Goal: Task Accomplishment & Management: Manage account settings

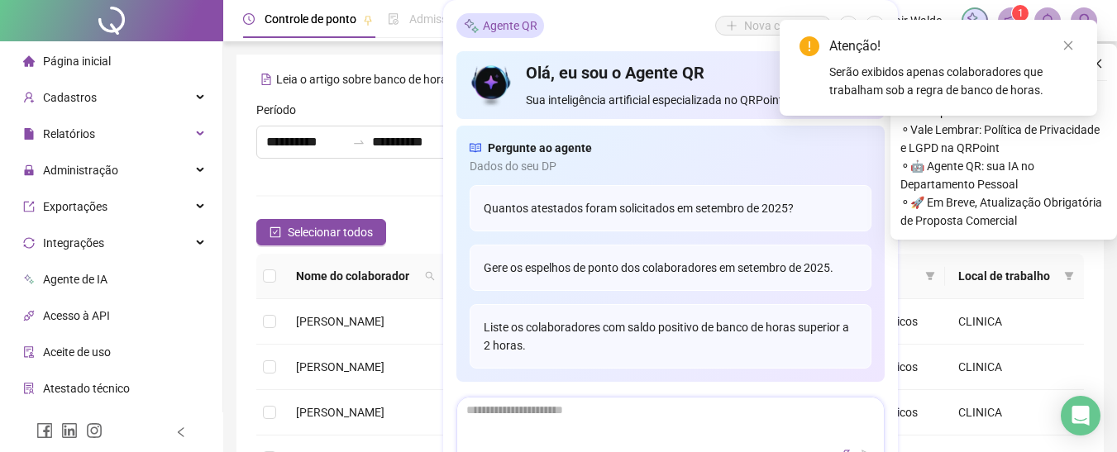
type input "**********"
drag, startPoint x: 1069, startPoint y: 42, endPoint x: 1070, endPoint y: 31, distance: 11.7
click at [1070, 31] on div "Atenção! Serão exibidos apenas colaboradores que trabalham sob a regra de banco…" at bounding box center [937, 68] width 317 height 96
click at [1073, 40] on icon "close" at bounding box center [1068, 46] width 12 height 12
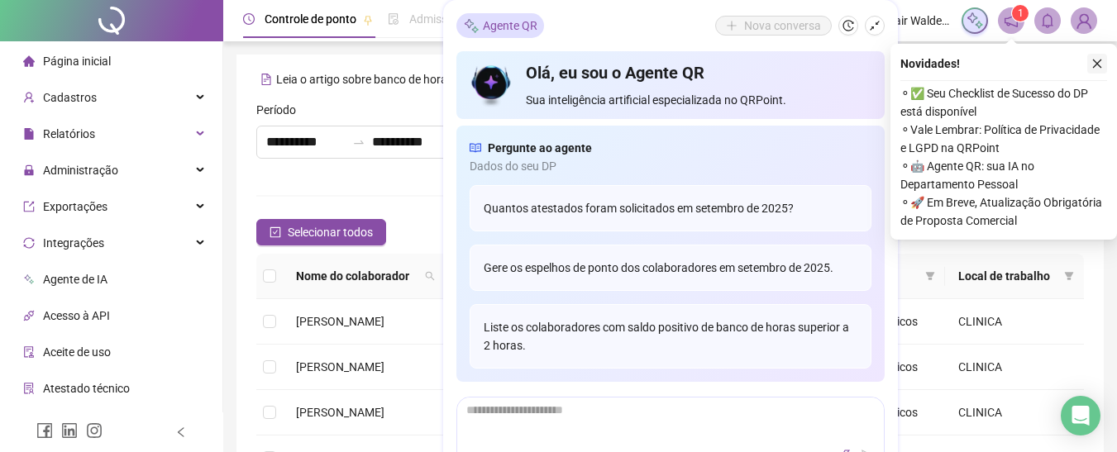
click at [1091, 64] on button "button" at bounding box center [1097, 64] width 20 height 20
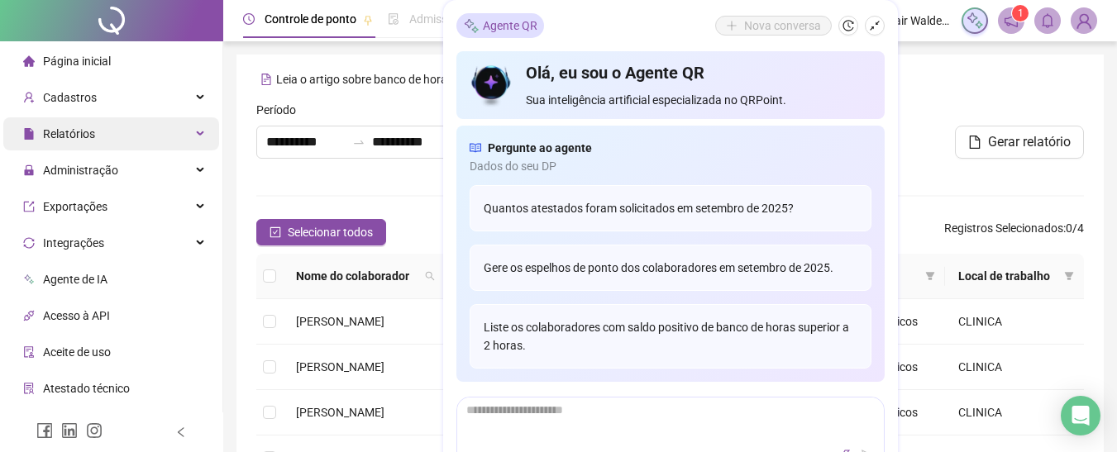
click at [161, 136] on div "Relatórios" at bounding box center [111, 133] width 216 height 33
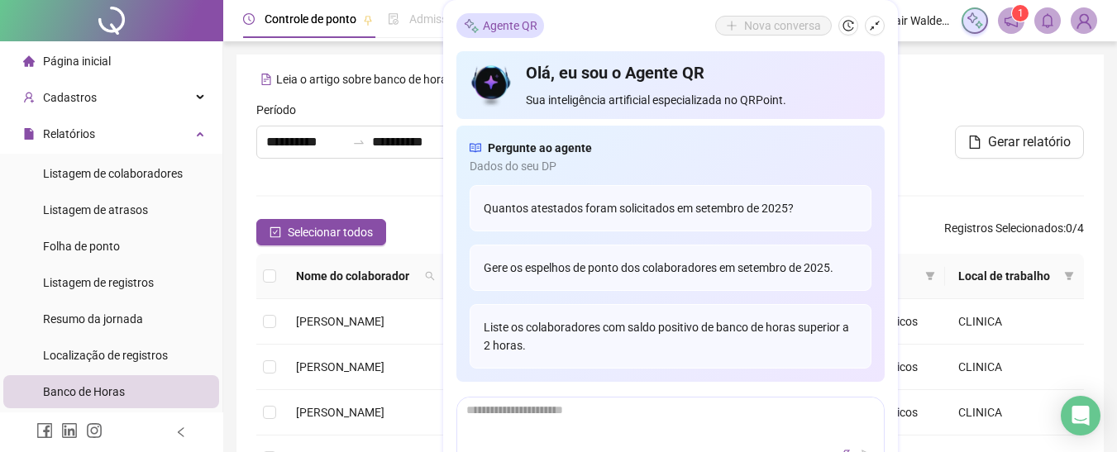
click at [360, 188] on div "Banco de Horas" at bounding box center [669, 195] width 827 height 21
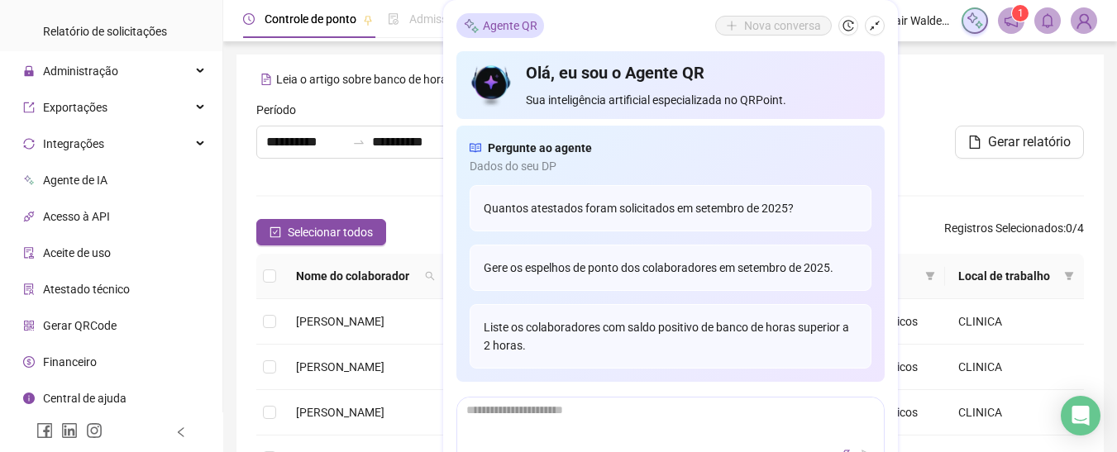
scroll to position [436, 0]
click at [179, 81] on div "Administração" at bounding box center [111, 68] width 216 height 33
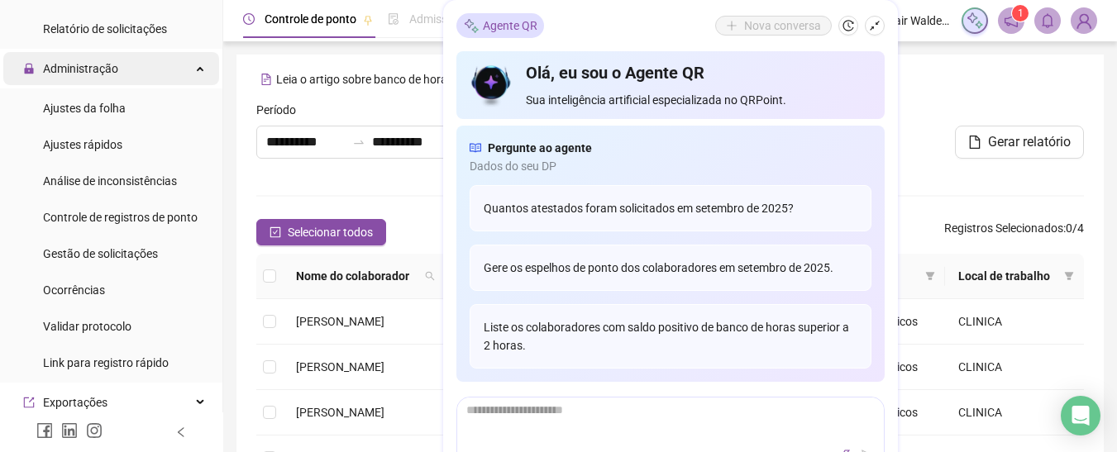
click at [181, 72] on div "Administração" at bounding box center [111, 68] width 216 height 33
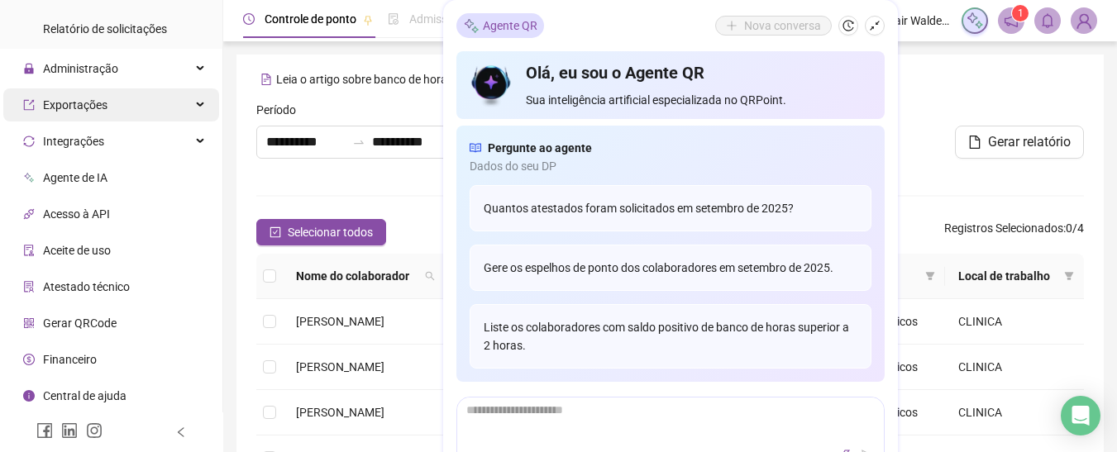
click at [179, 106] on div "Exportações" at bounding box center [111, 104] width 216 height 33
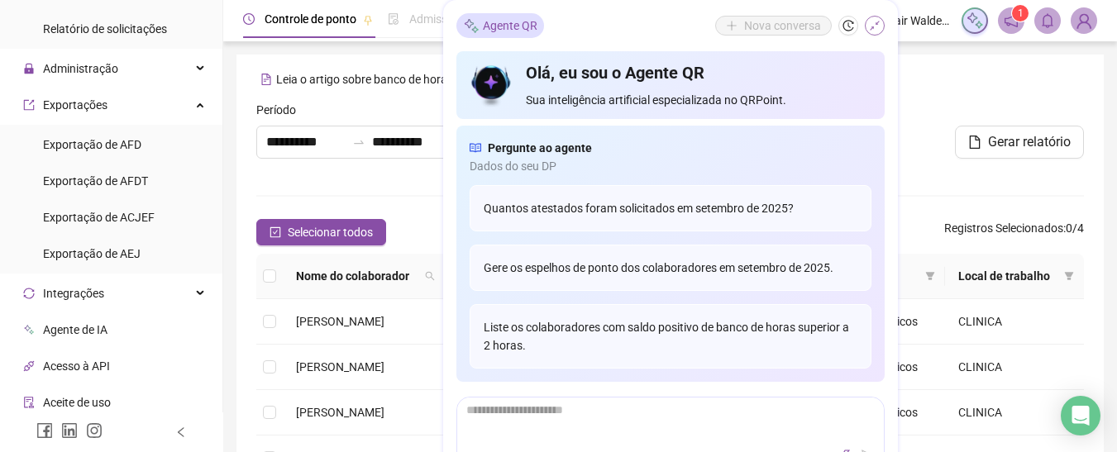
click at [871, 24] on icon "shrink" at bounding box center [875, 26] width 12 height 12
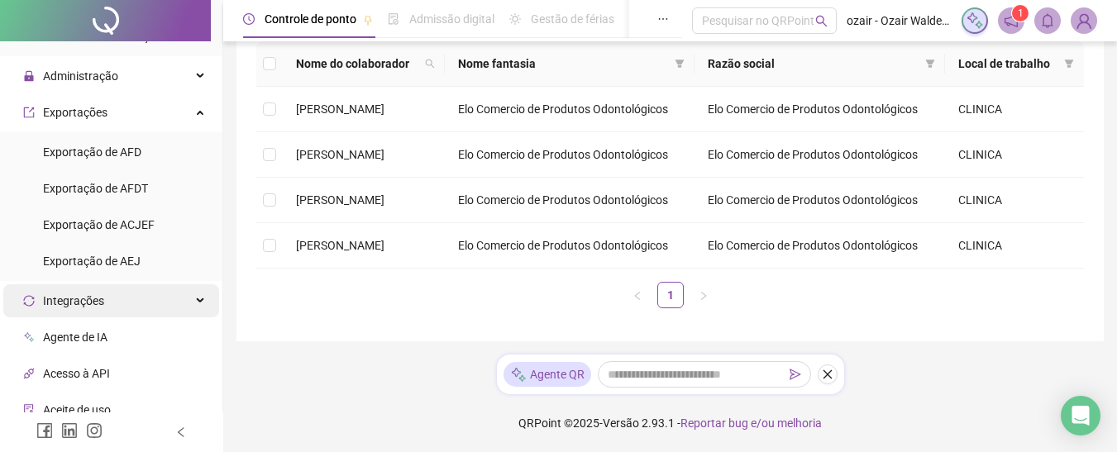
scroll to position [340, 0]
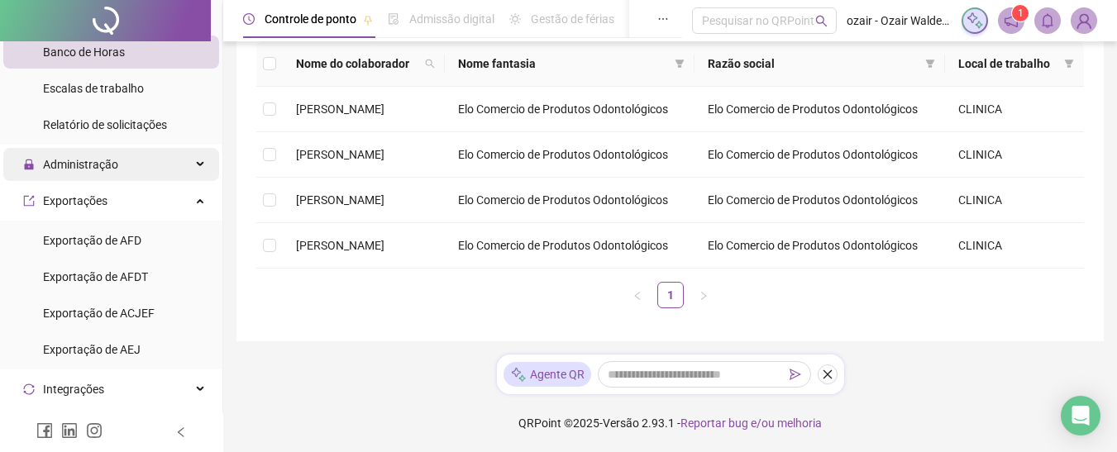
click at [148, 151] on div "Administração" at bounding box center [111, 164] width 216 height 33
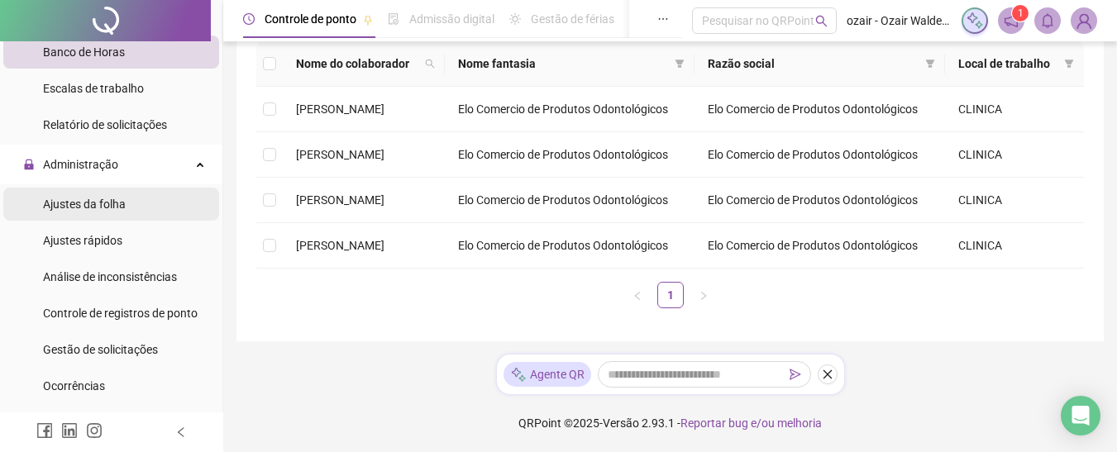
click at [131, 200] on li "Ajustes da folha" at bounding box center [111, 204] width 216 height 33
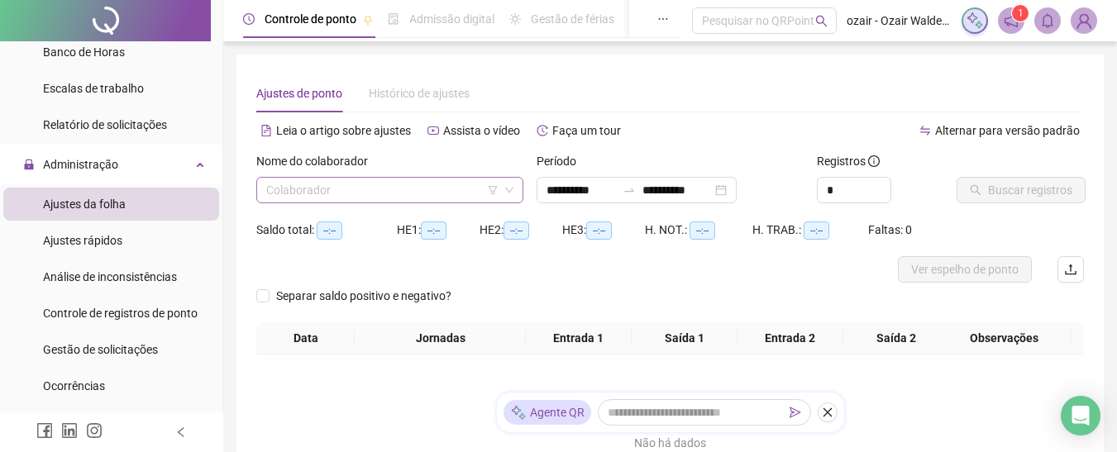
click at [328, 179] on input "search" at bounding box center [382, 190] width 232 height 25
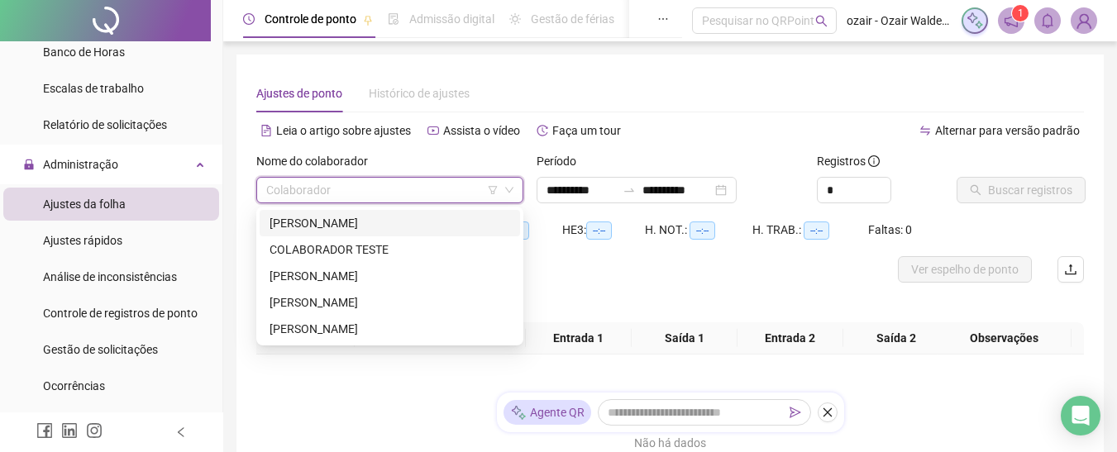
click at [341, 217] on div "[PERSON_NAME]" at bounding box center [389, 223] width 241 height 18
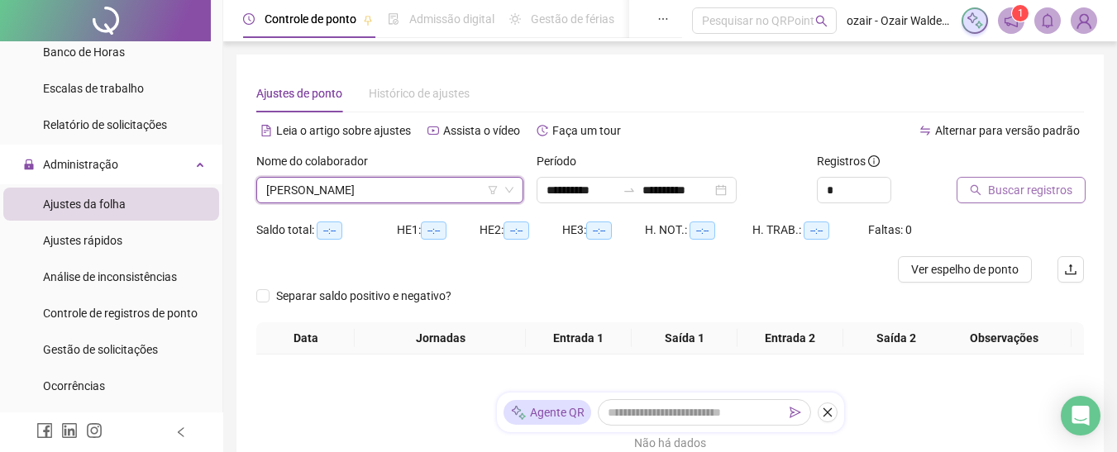
click at [996, 191] on span "Buscar registros" at bounding box center [1030, 190] width 84 height 18
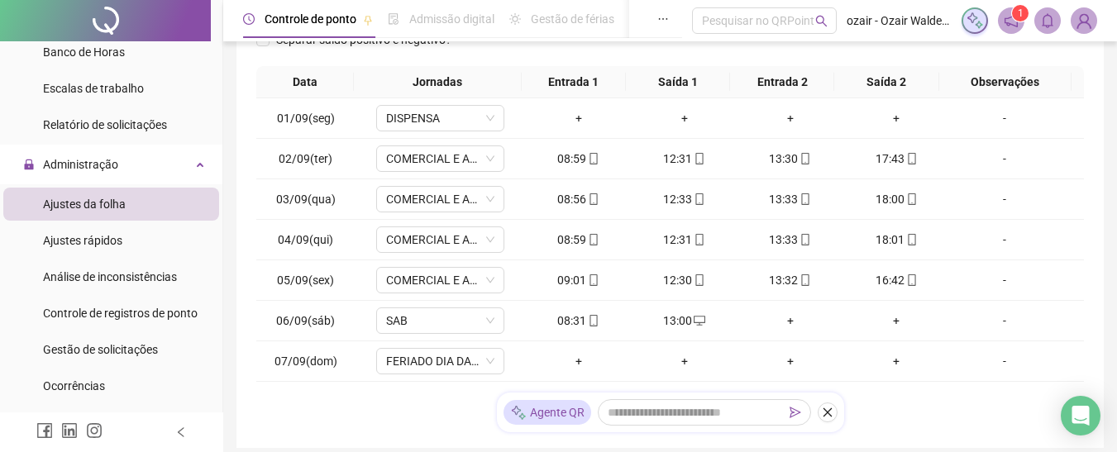
scroll to position [331, 0]
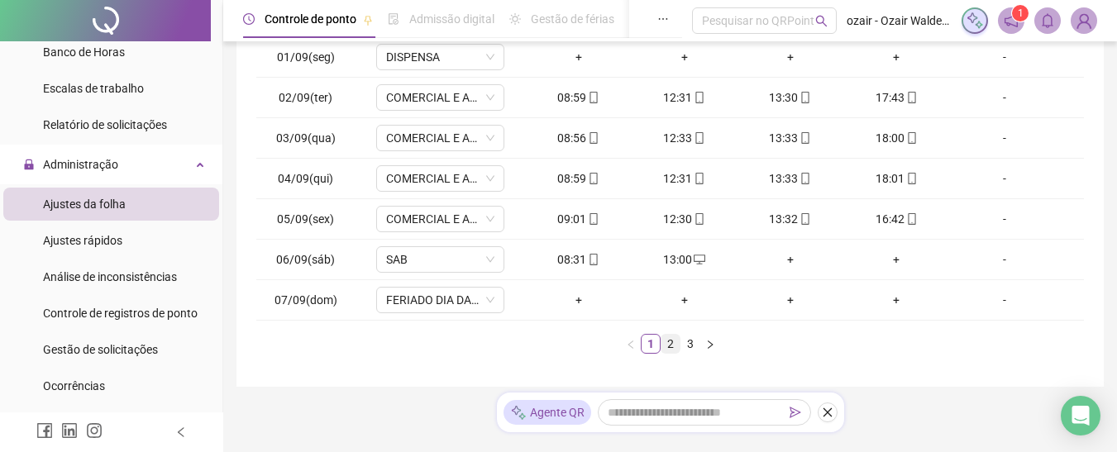
click at [675, 347] on link "2" at bounding box center [670, 344] width 18 height 18
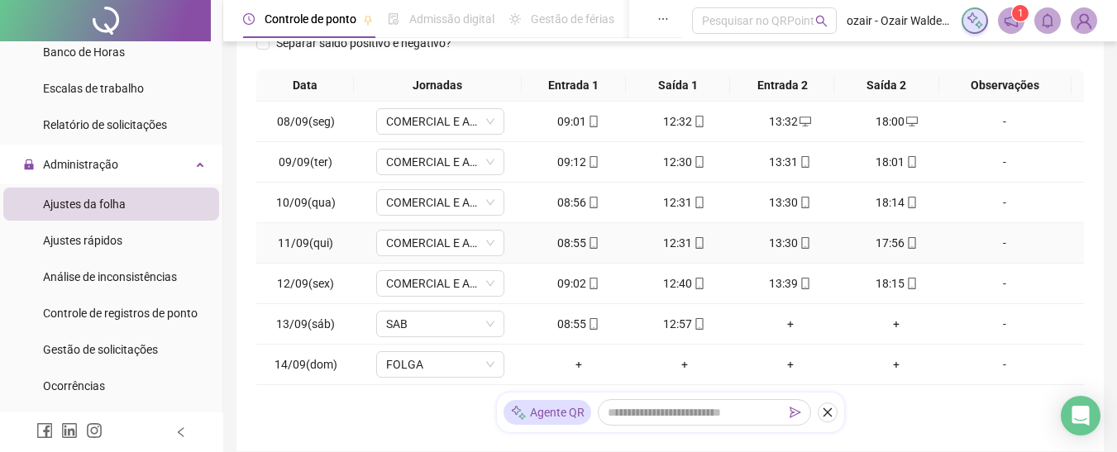
scroll to position [376, 0]
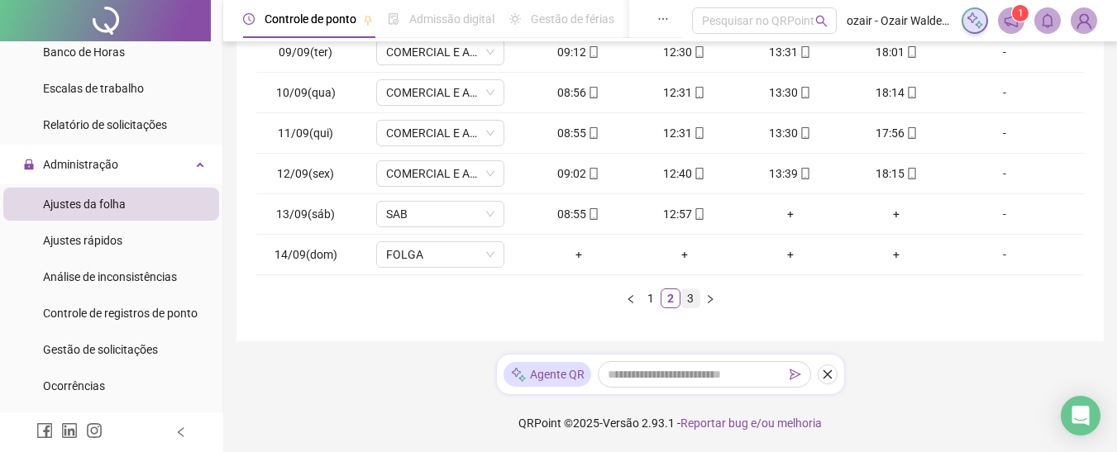
click at [690, 298] on link "3" at bounding box center [690, 298] width 18 height 18
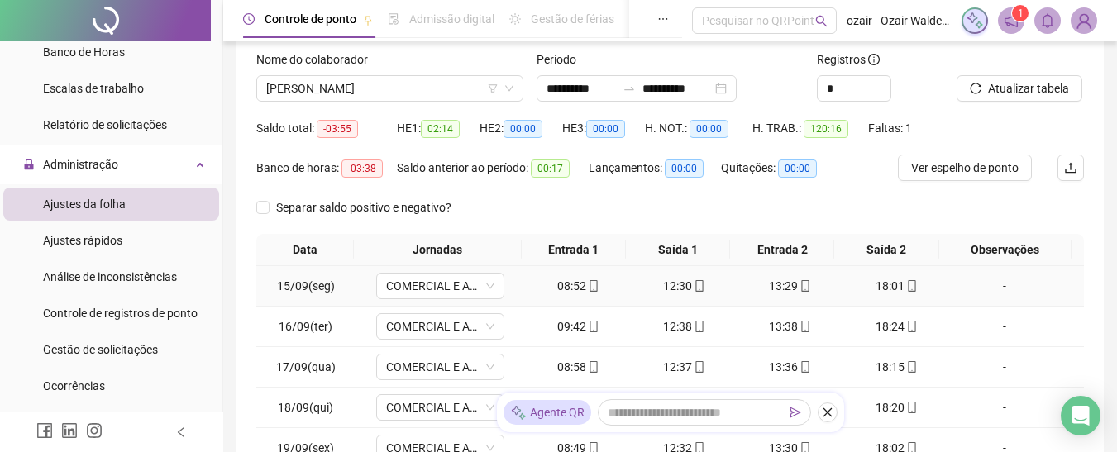
scroll to position [0, 0]
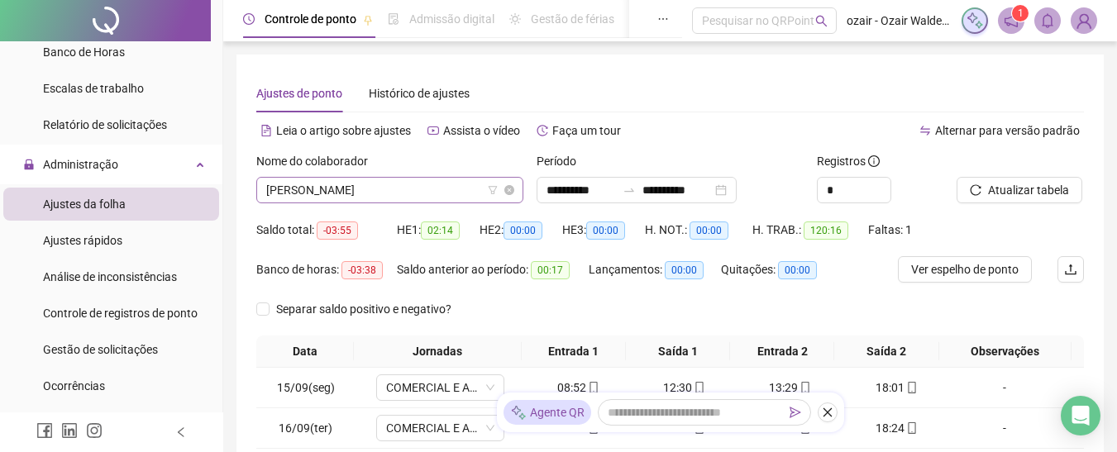
click at [419, 184] on span "[PERSON_NAME]" at bounding box center [389, 190] width 247 height 25
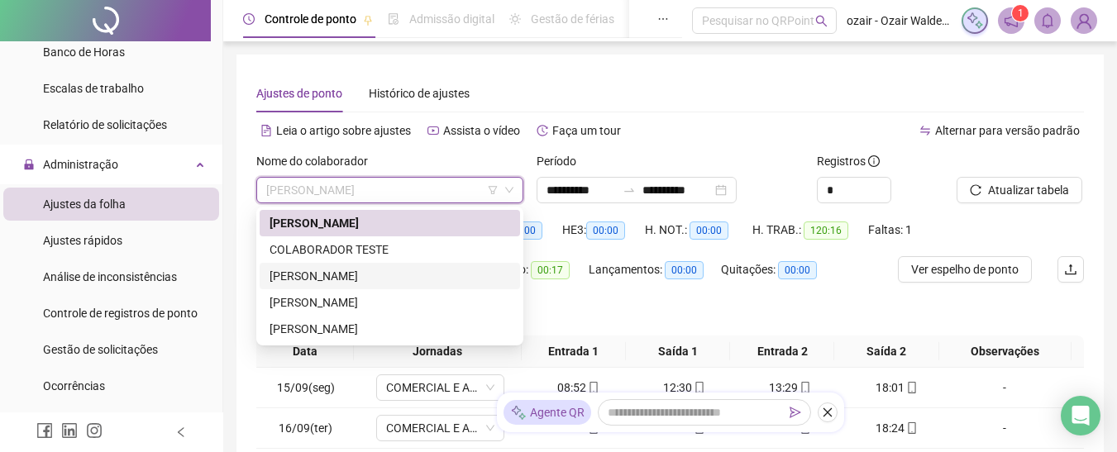
click at [346, 273] on div "[PERSON_NAME]" at bounding box center [389, 276] width 241 height 18
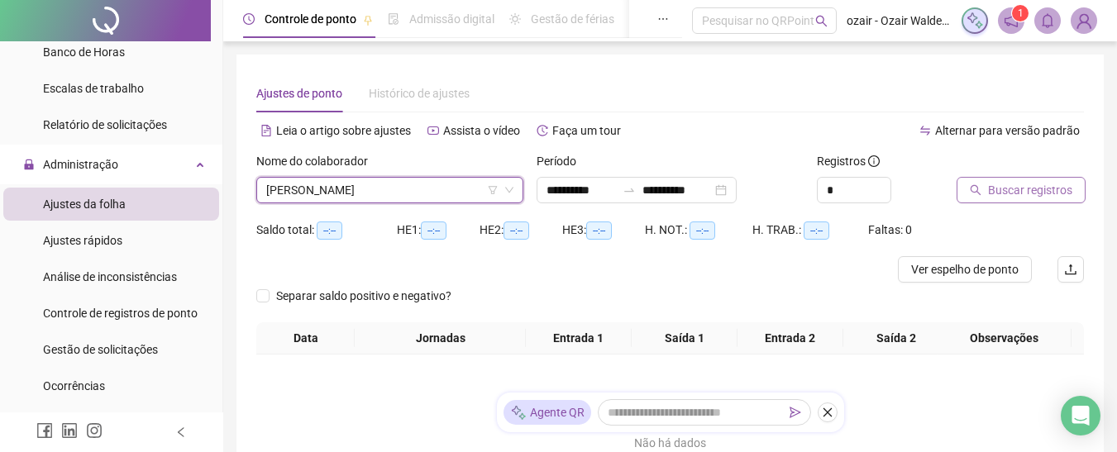
click at [1011, 184] on span "Buscar registros" at bounding box center [1030, 190] width 84 height 18
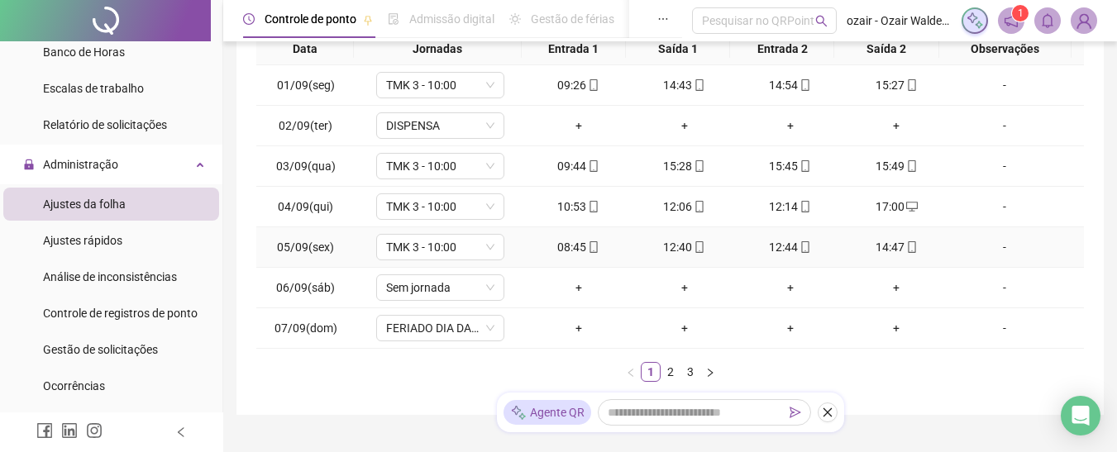
scroll to position [376, 0]
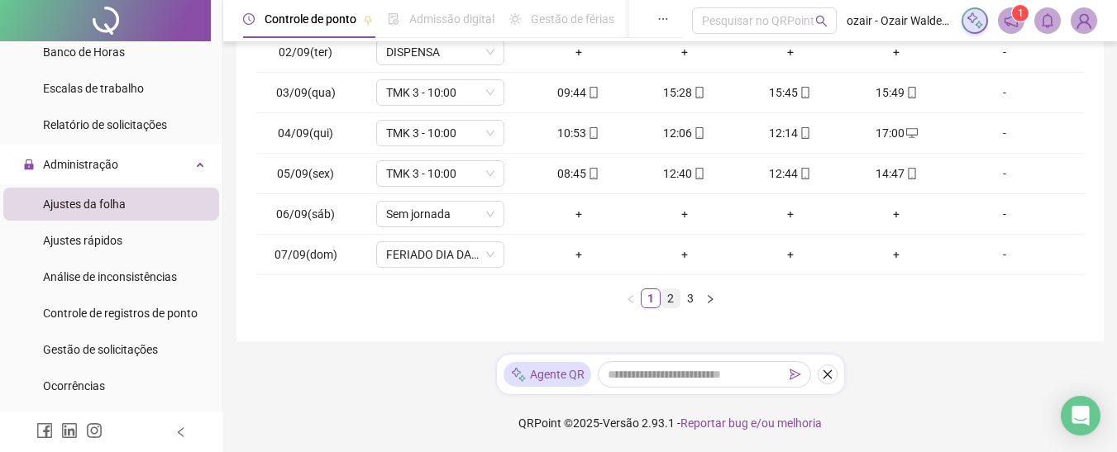
click at [675, 300] on link "2" at bounding box center [670, 298] width 18 height 18
click at [690, 303] on link "3" at bounding box center [690, 298] width 18 height 18
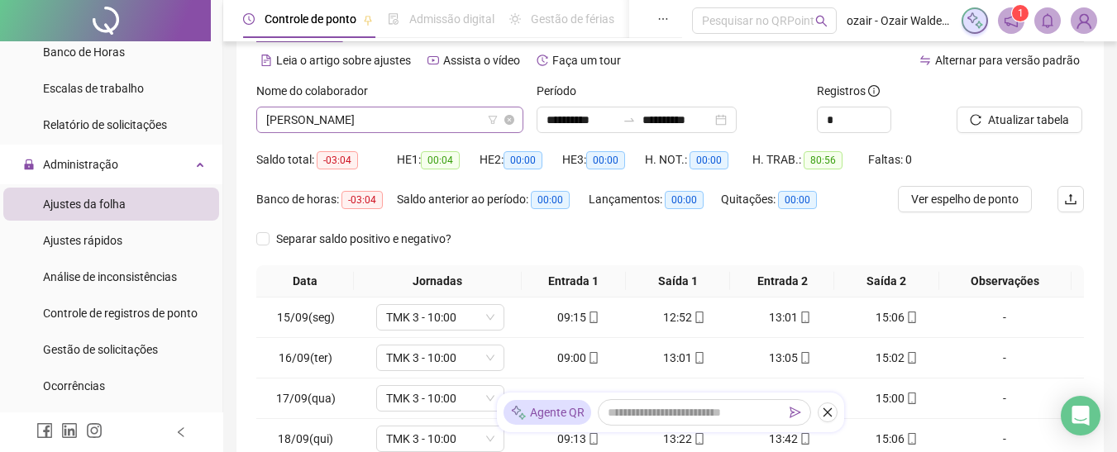
scroll to position [5, 0]
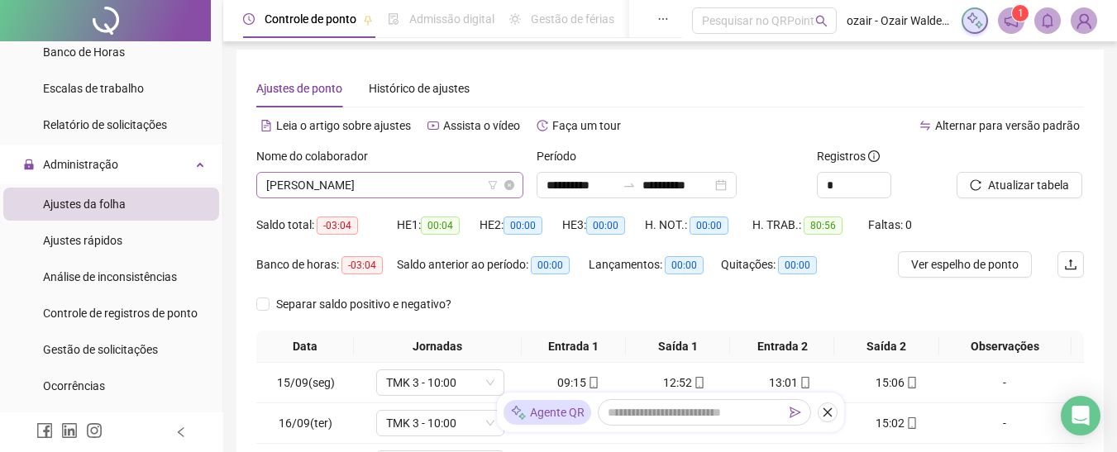
click at [312, 188] on span "[PERSON_NAME]" at bounding box center [389, 185] width 247 height 25
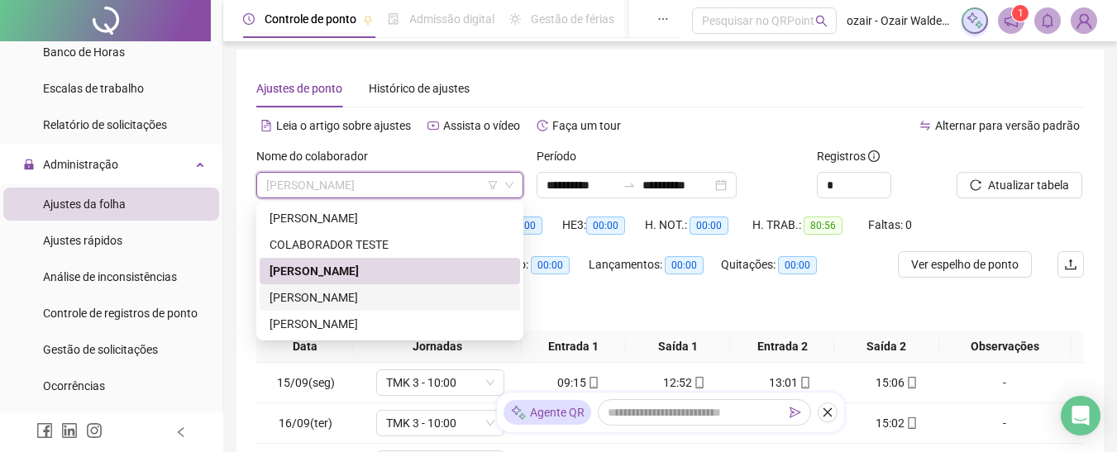
click at [315, 299] on div "[PERSON_NAME]" at bounding box center [389, 297] width 241 height 18
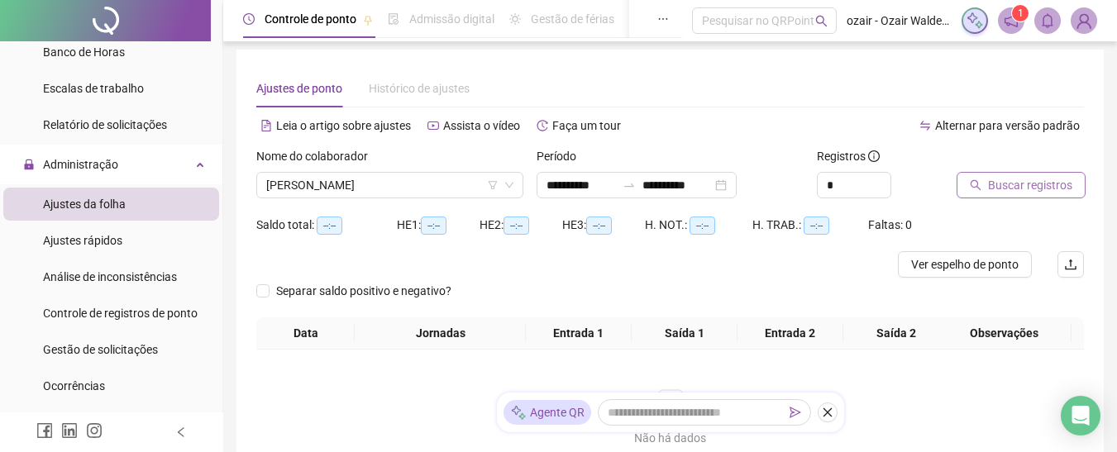
click at [998, 182] on span "Buscar registros" at bounding box center [1030, 185] width 84 height 18
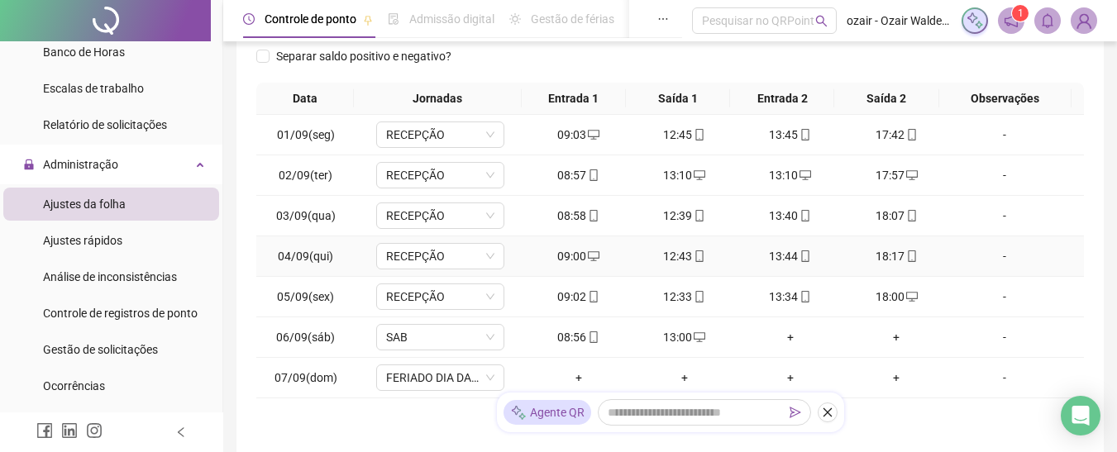
scroll to position [336, 0]
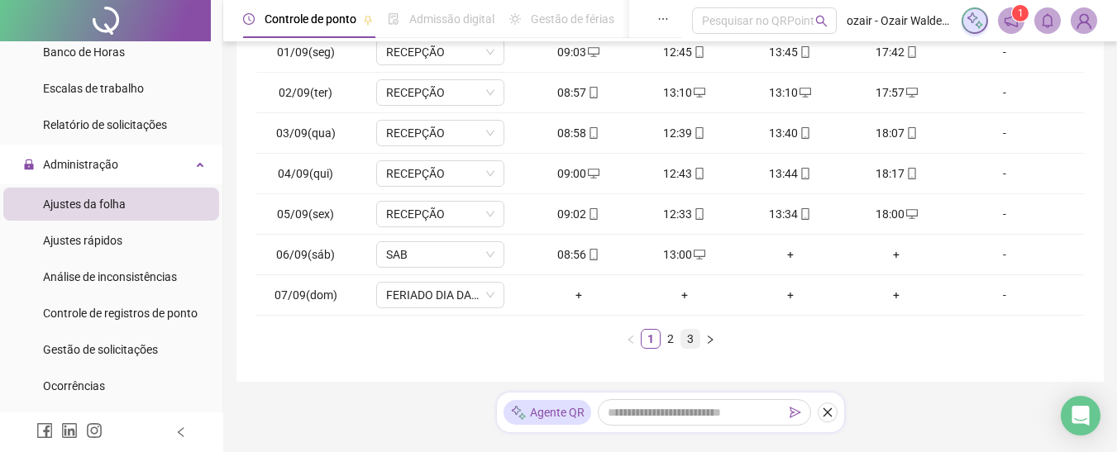
click at [680, 338] on li "3" at bounding box center [690, 339] width 20 height 20
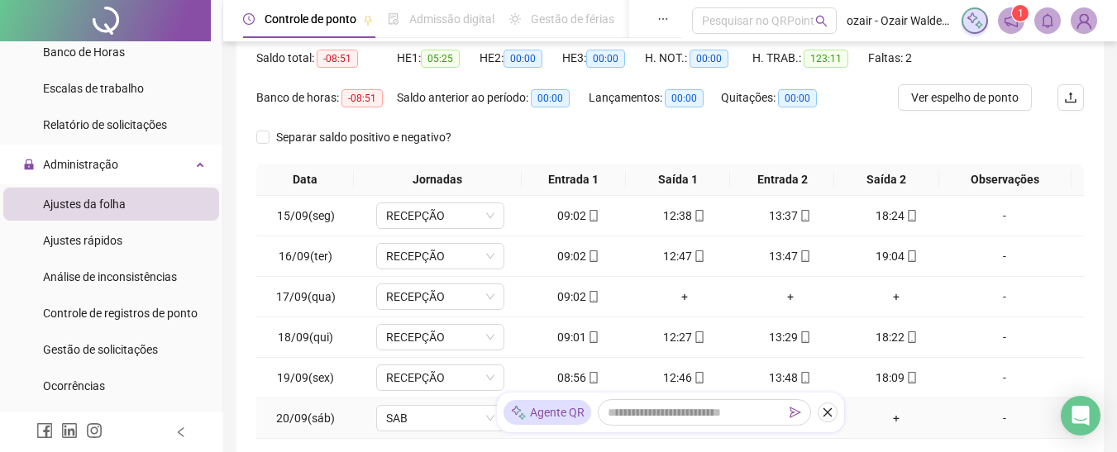
scroll to position [170, 0]
click at [458, 294] on span "RECEPÇÃO" at bounding box center [440, 298] width 108 height 25
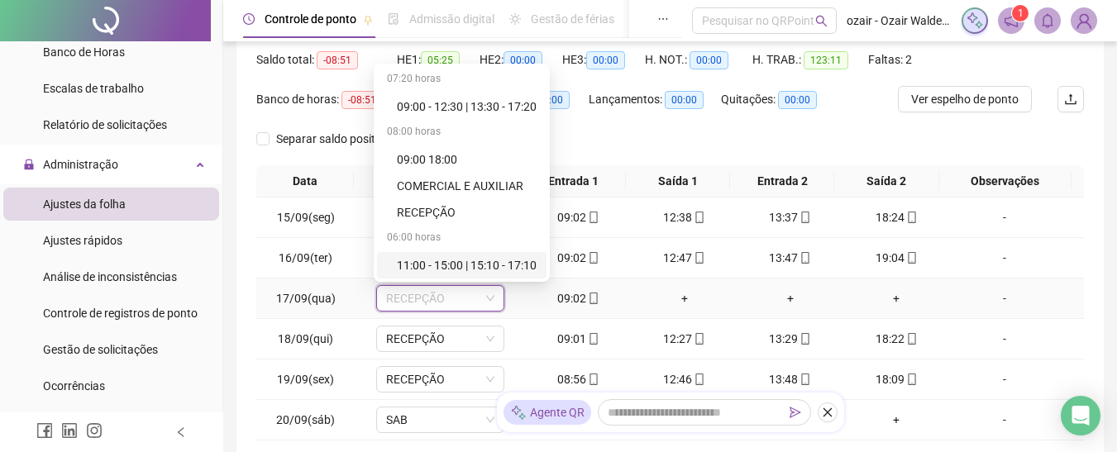
click at [685, 294] on div "+" at bounding box center [684, 298] width 93 height 18
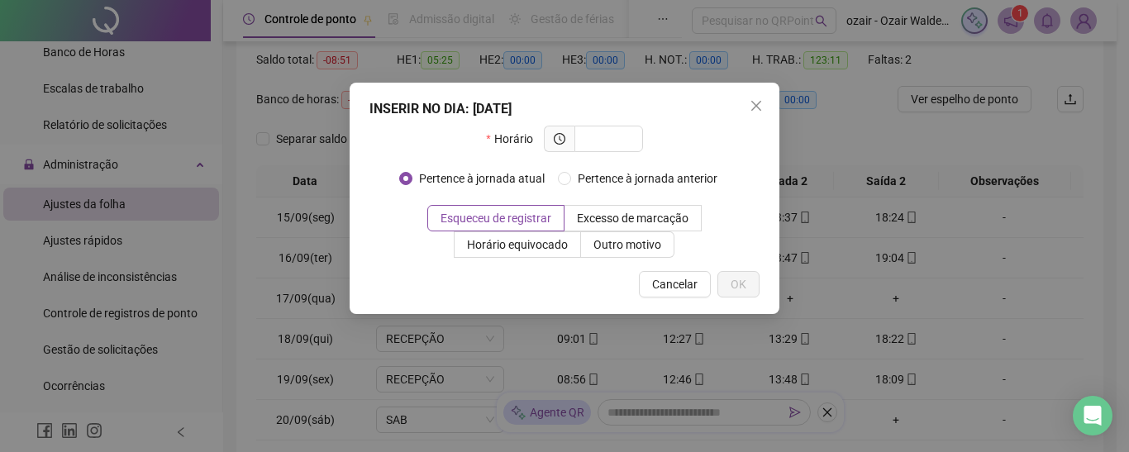
drag, startPoint x: 755, startPoint y: 101, endPoint x: 727, endPoint y: 113, distance: 30.7
click at [757, 101] on icon "close" at bounding box center [756, 105] width 13 height 13
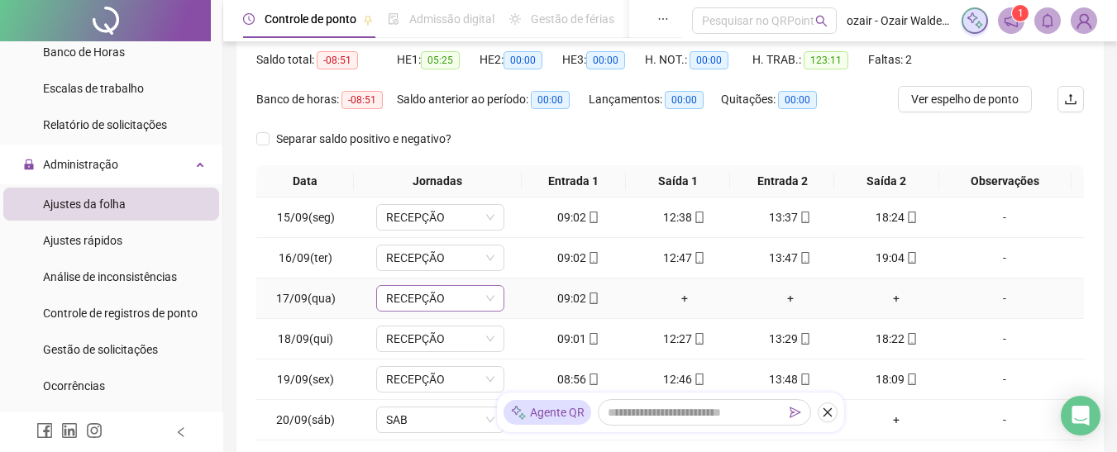
click at [465, 300] on span "RECEPÇÃO" at bounding box center [440, 298] width 108 height 25
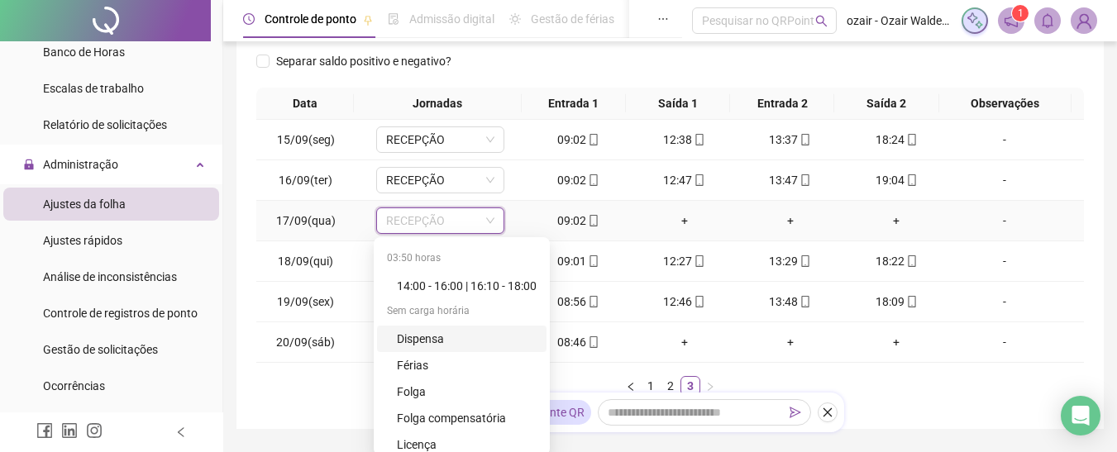
scroll to position [261, 0]
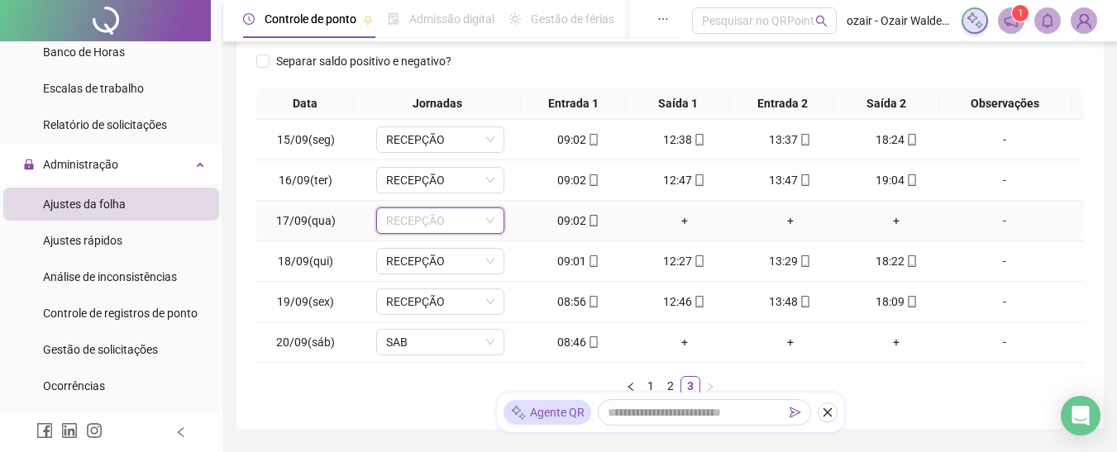
click at [470, 225] on span "RECEPÇÃO" at bounding box center [440, 220] width 108 height 25
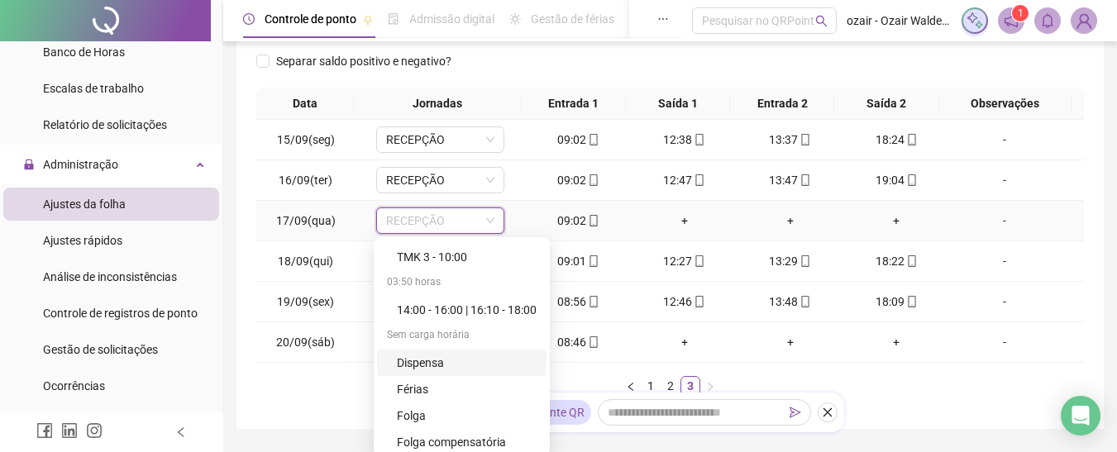
click at [462, 369] on div "Dispensa" at bounding box center [467, 363] width 140 height 18
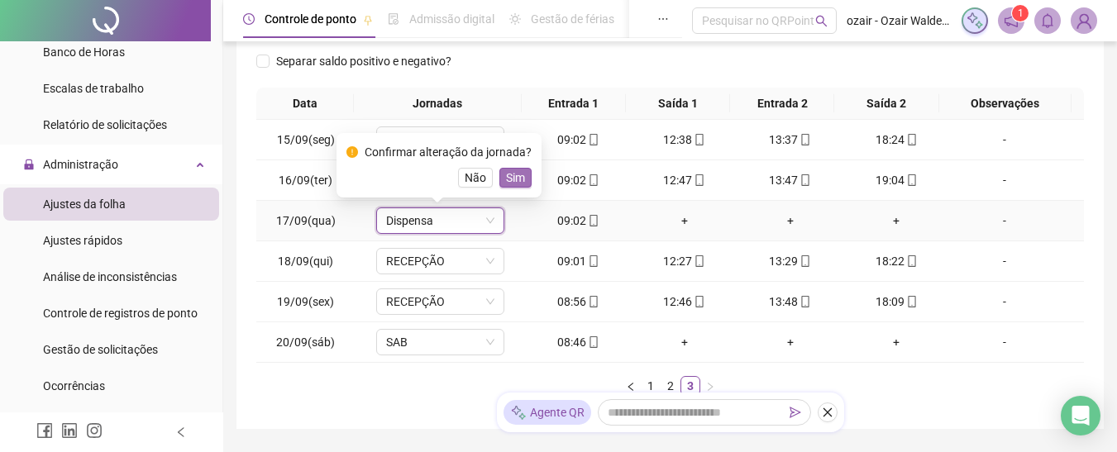
click at [514, 179] on span "Sim" at bounding box center [515, 178] width 19 height 18
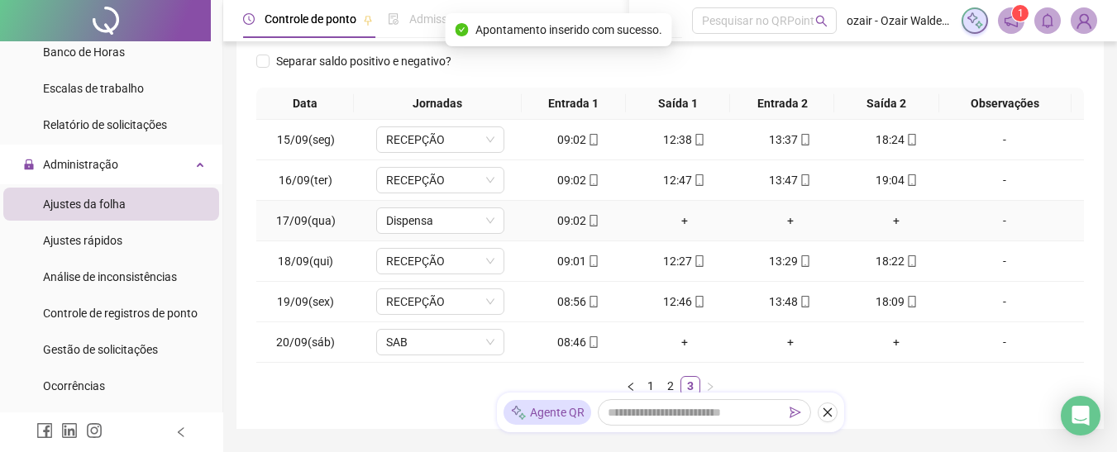
click at [588, 222] on icon "mobile" at bounding box center [594, 221] width 12 height 12
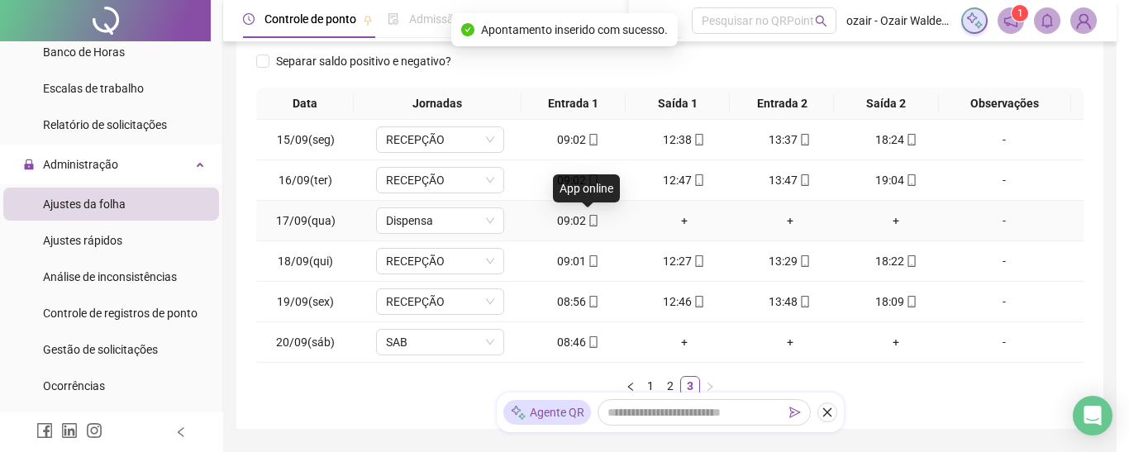
type input "**********"
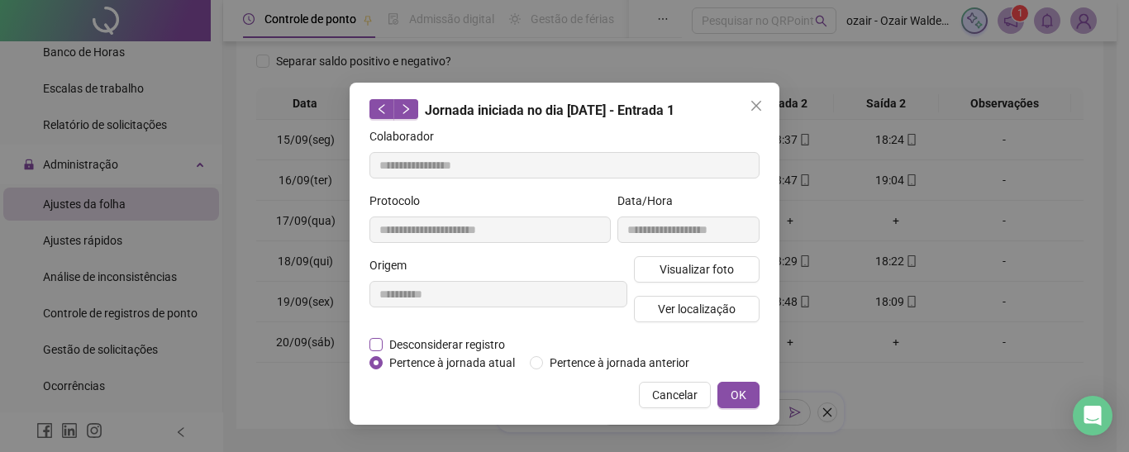
click at [435, 340] on span "Desconsiderar registro" at bounding box center [447, 345] width 129 height 18
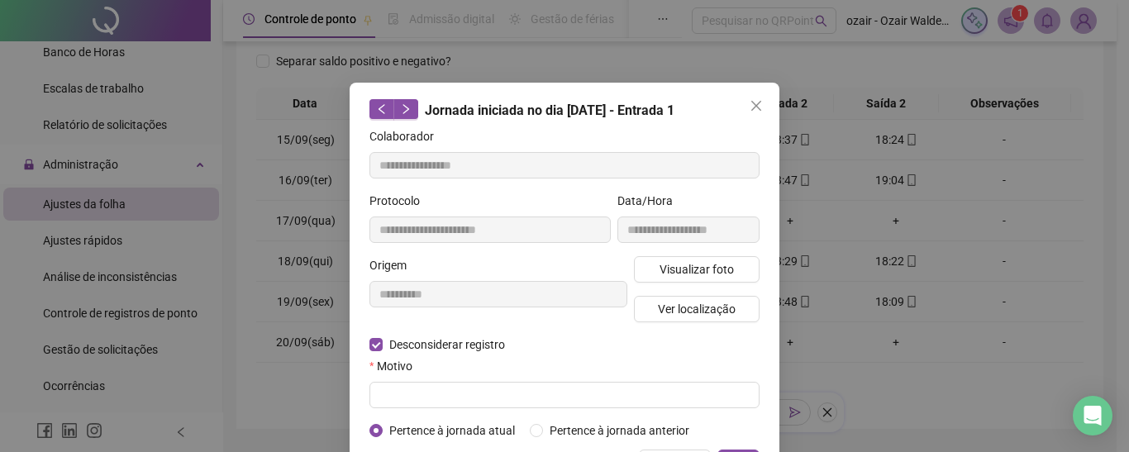
click at [565, 378] on div "Motivo" at bounding box center [564, 369] width 390 height 25
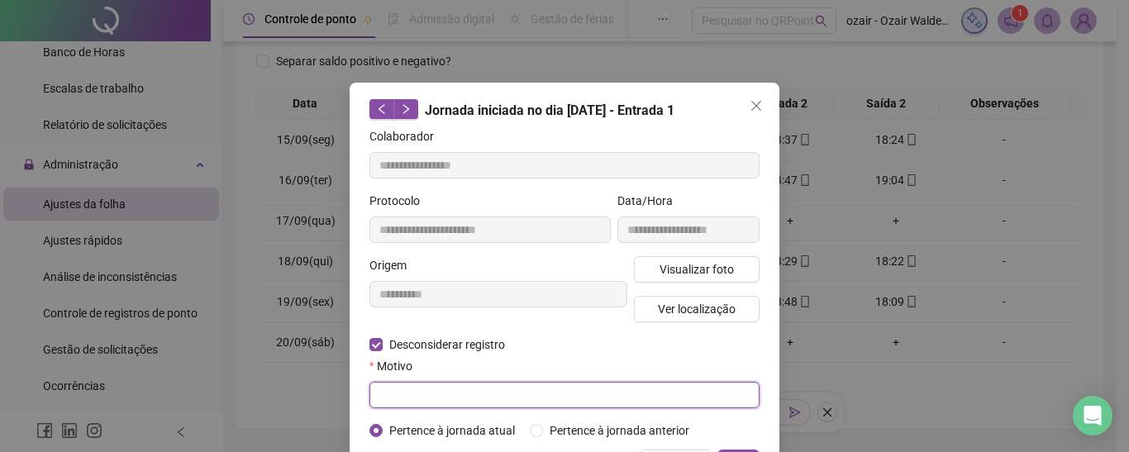
click at [431, 383] on input "text" at bounding box center [564, 395] width 390 height 26
type input "*"
type input "********"
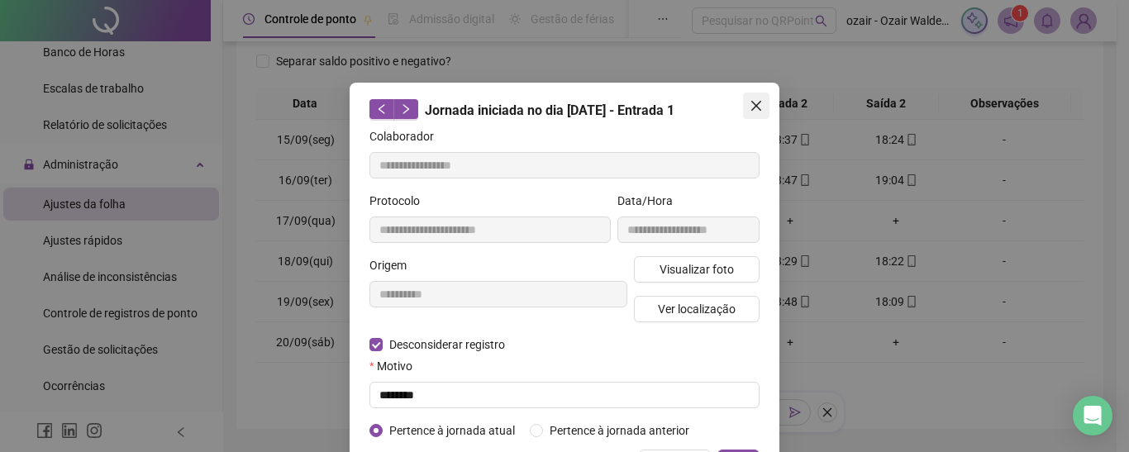
click at [743, 106] on span "Close" at bounding box center [756, 105] width 26 height 13
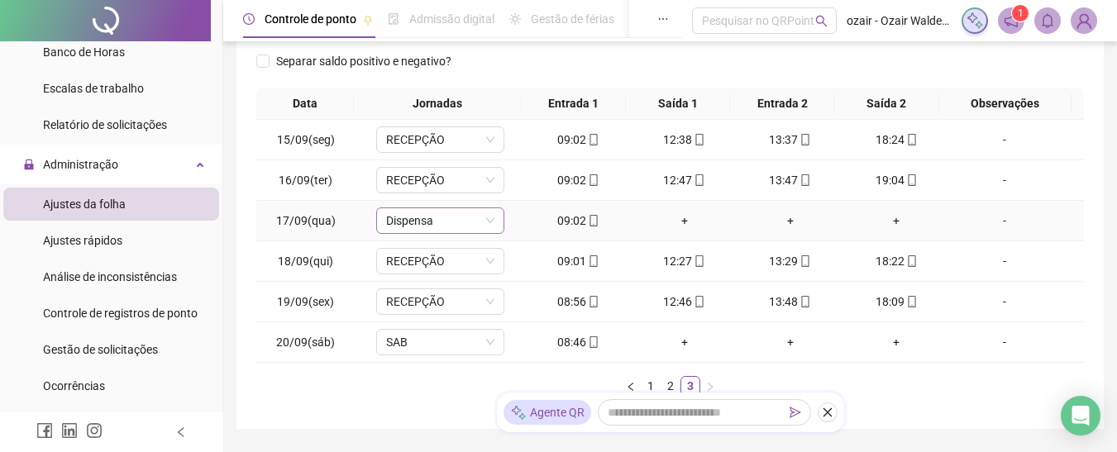
click at [468, 223] on span "Dispensa" at bounding box center [440, 220] width 108 height 25
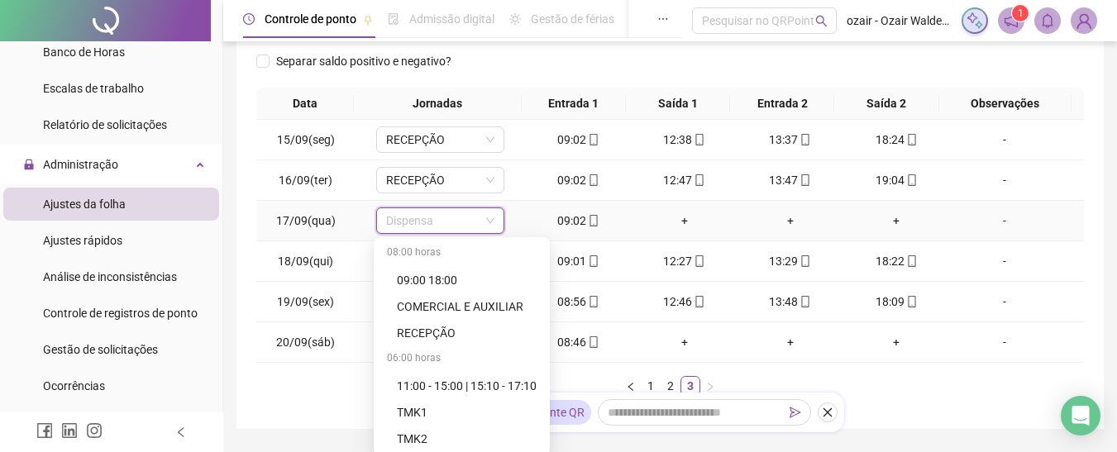
scroll to position [13, 0]
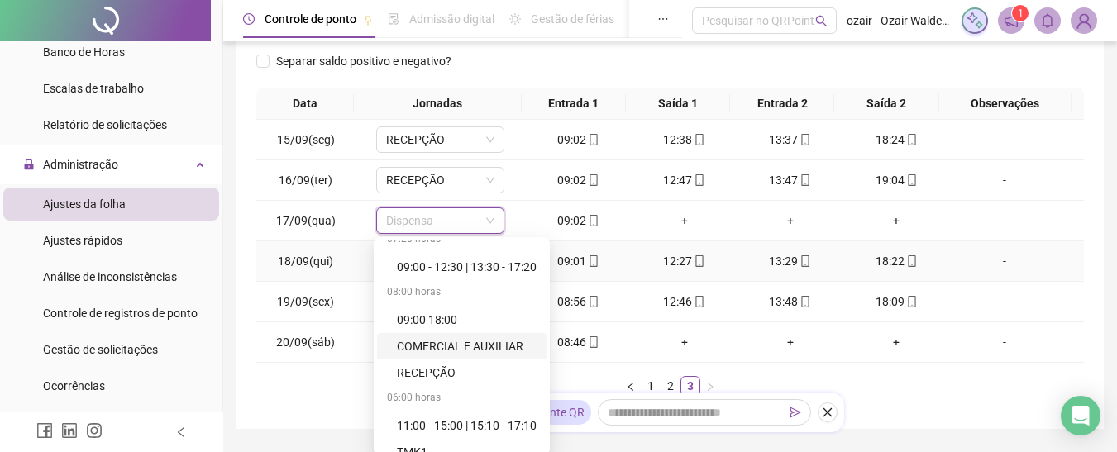
click at [998, 267] on div "-" at bounding box center [1005, 261] width 98 height 18
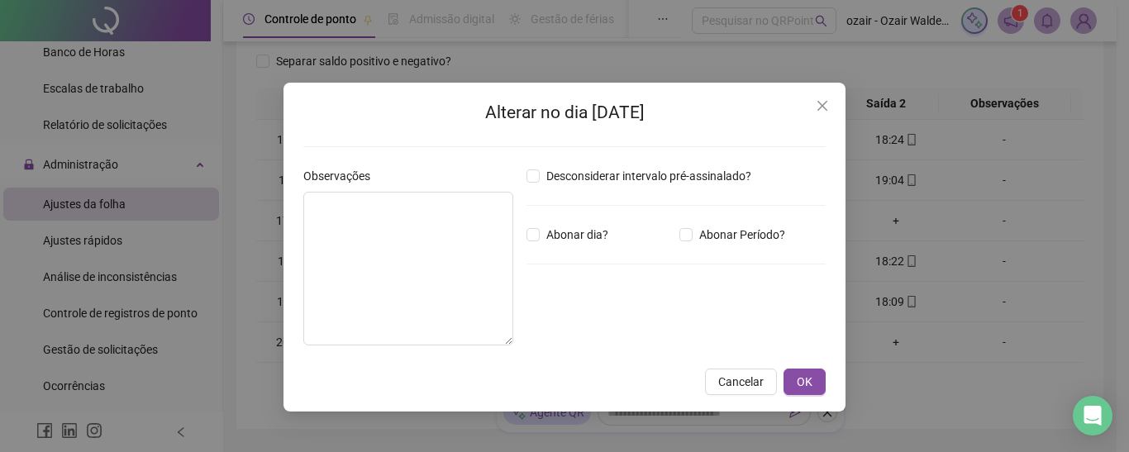
drag, startPoint x: 820, startPoint y: 98, endPoint x: 821, endPoint y: 110, distance: 11.6
click at [820, 99] on button "Close" at bounding box center [822, 106] width 26 height 26
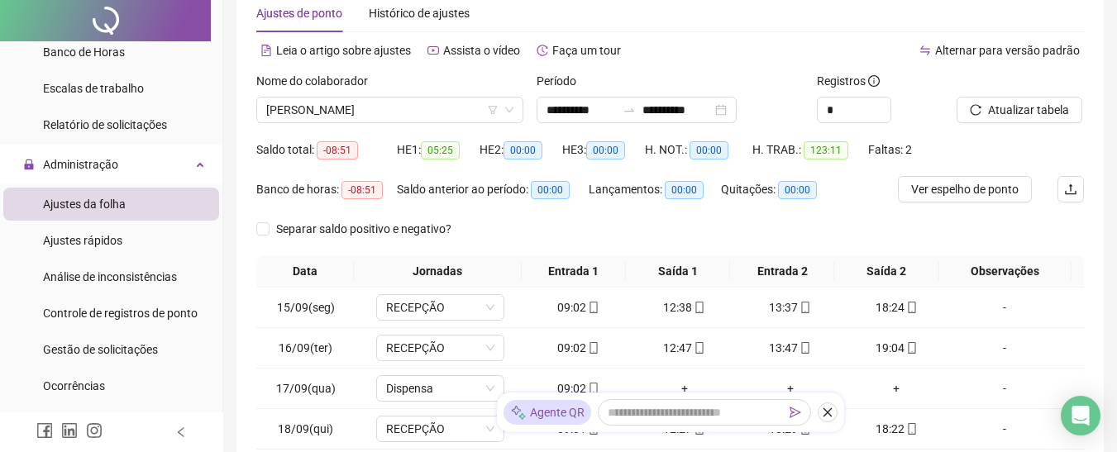
scroll to position [0, 0]
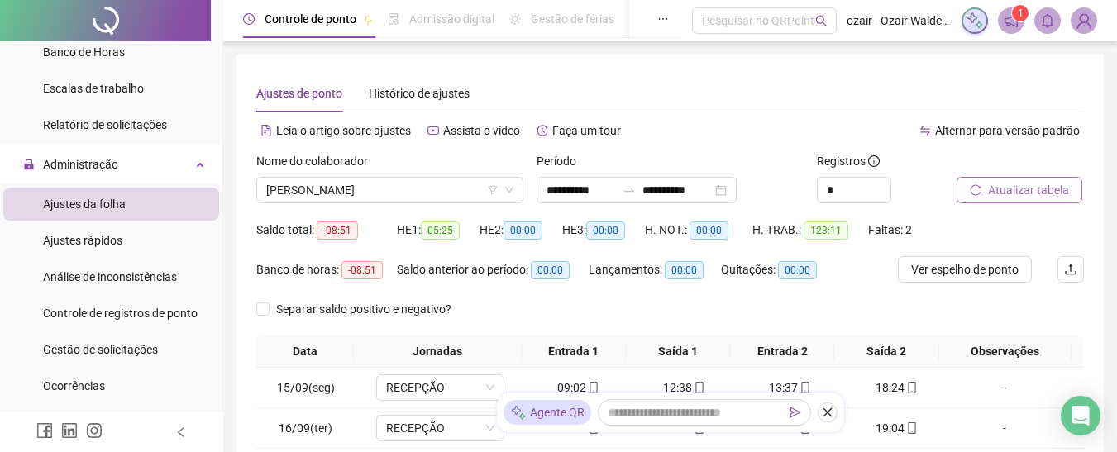
click at [1007, 183] on span "Atualizar tabela" at bounding box center [1028, 190] width 81 height 18
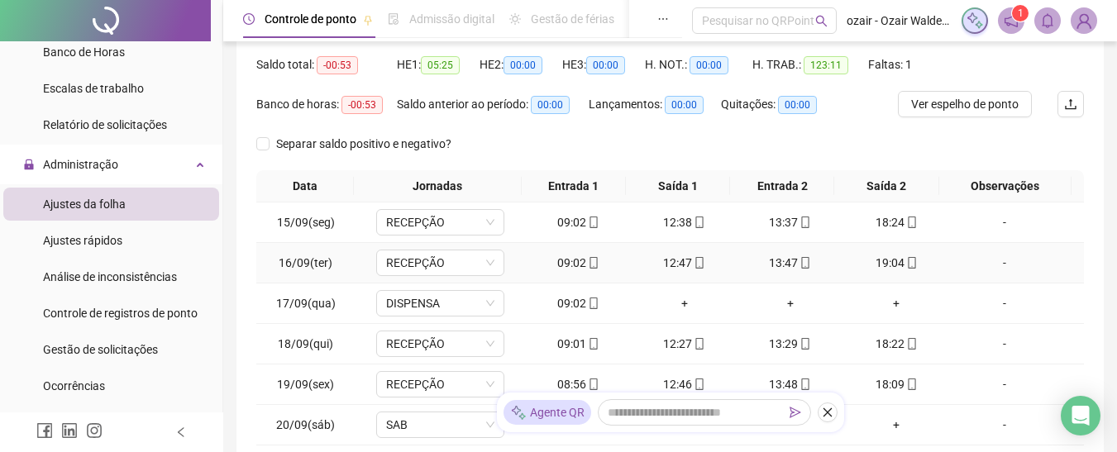
scroll to position [248, 0]
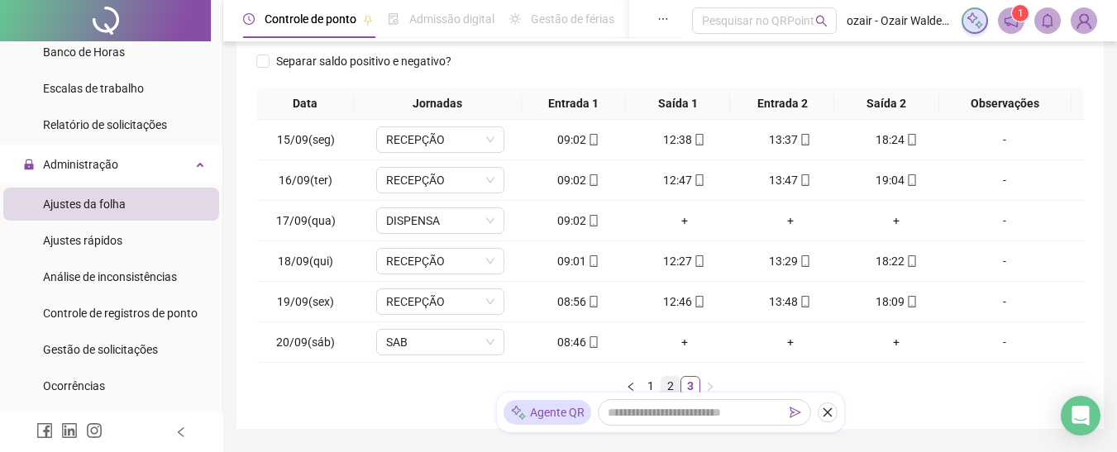
click at [670, 385] on link "2" at bounding box center [670, 386] width 18 height 18
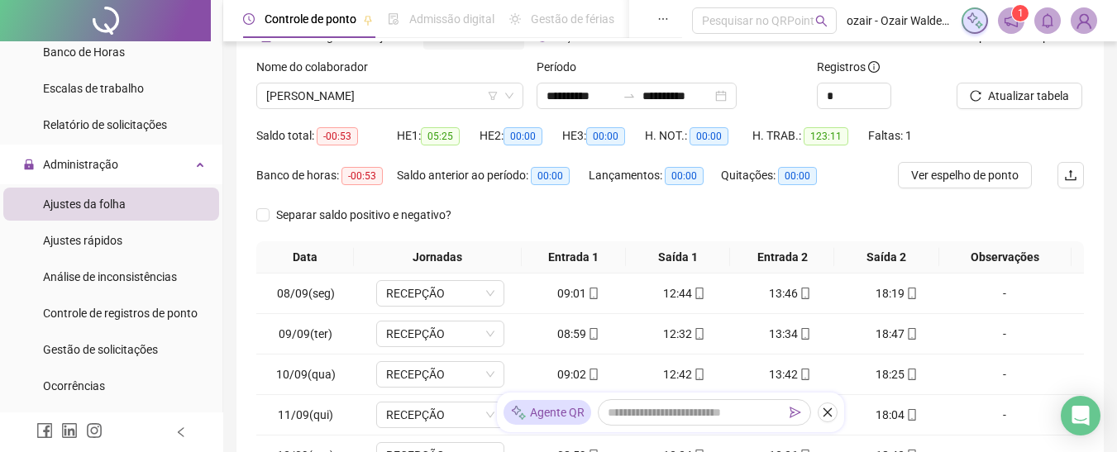
scroll to position [0, 0]
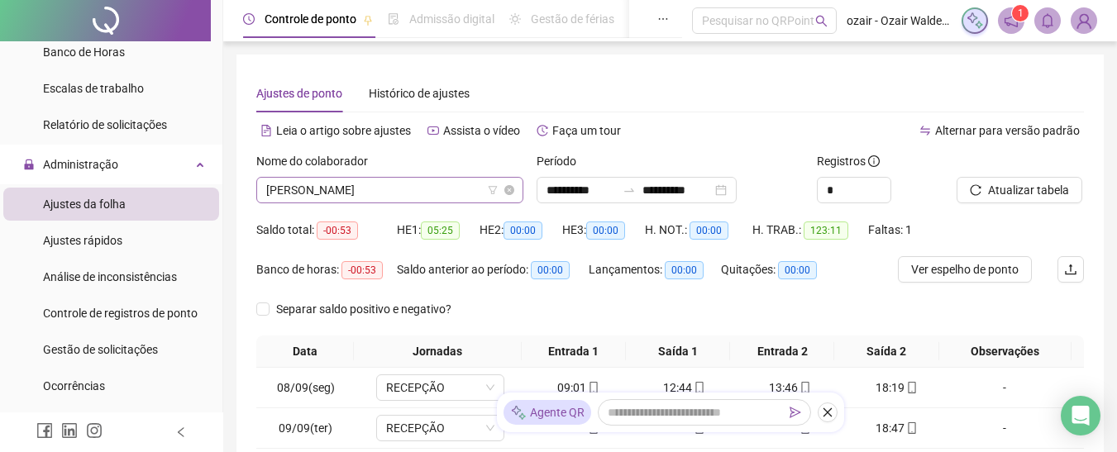
click at [365, 200] on span "[PERSON_NAME]" at bounding box center [389, 190] width 247 height 25
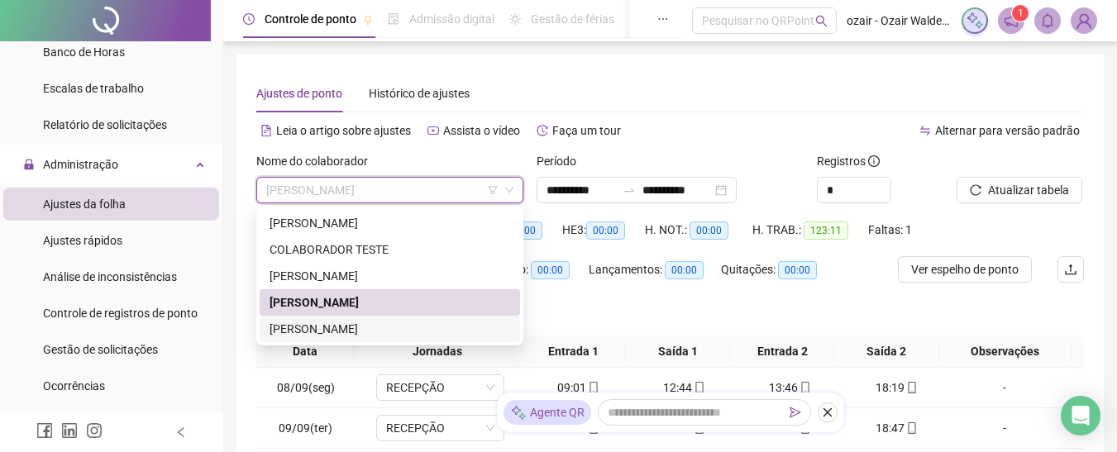
click at [350, 329] on div "[PERSON_NAME]" at bounding box center [389, 329] width 241 height 18
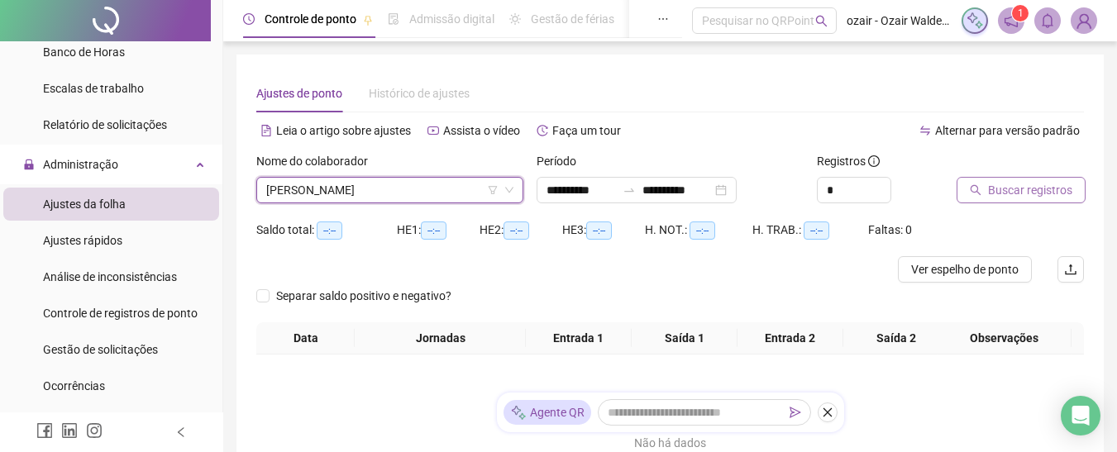
click at [1000, 188] on span "Buscar registros" at bounding box center [1030, 190] width 84 height 18
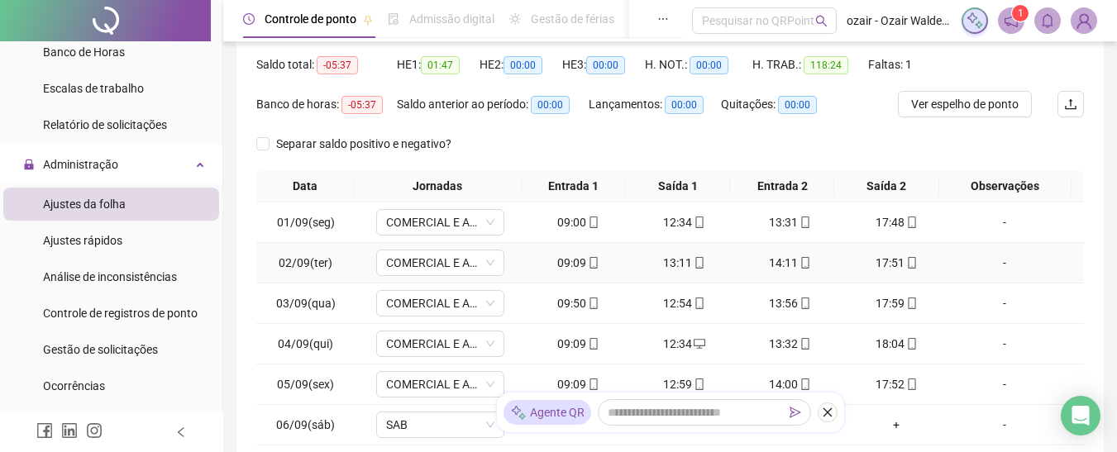
scroll to position [331, 0]
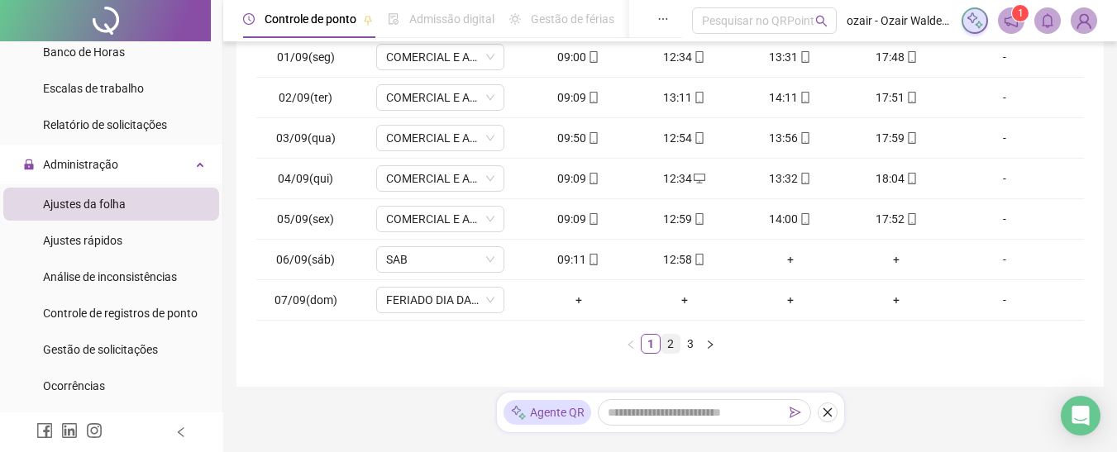
click at [674, 346] on link "2" at bounding box center [670, 344] width 18 height 18
click at [684, 349] on link "3" at bounding box center [690, 344] width 18 height 18
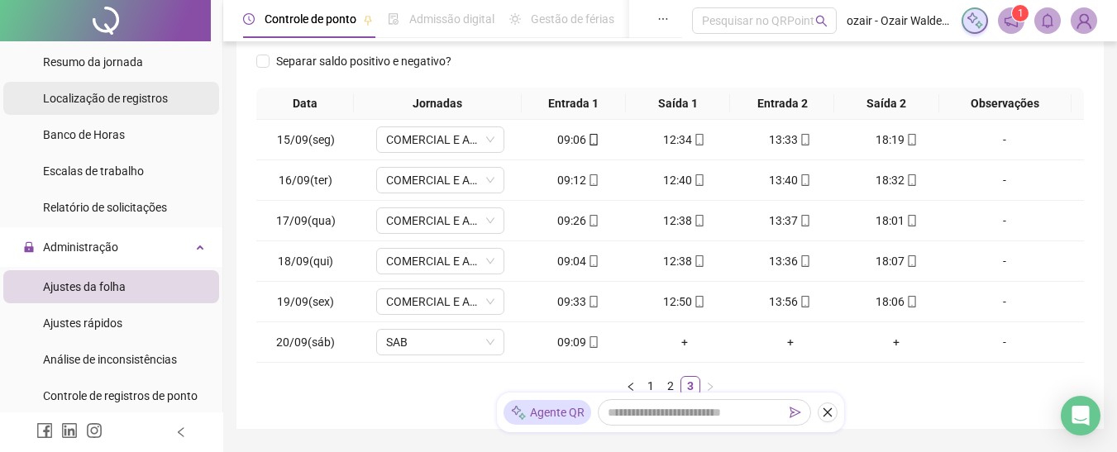
scroll to position [422, 0]
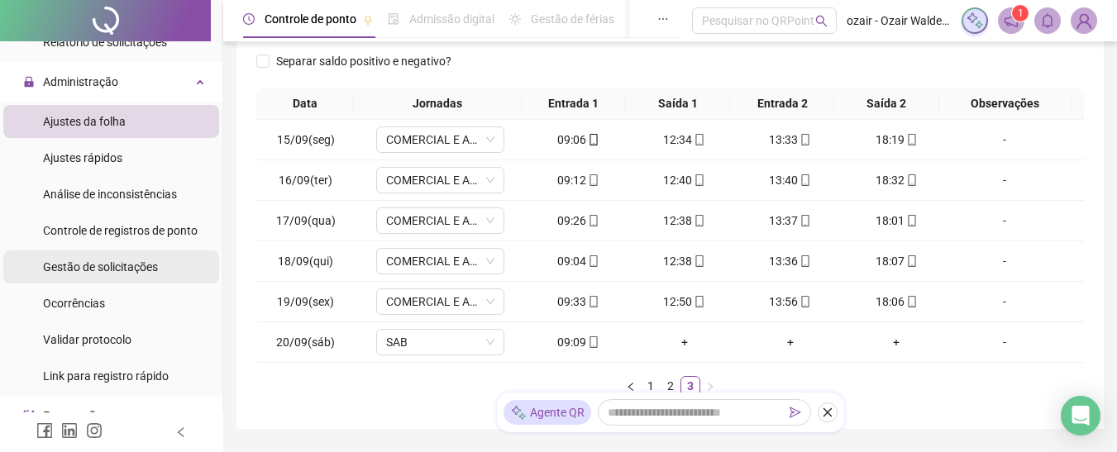
click at [128, 260] on span "Gestão de solicitações" at bounding box center [100, 266] width 115 height 13
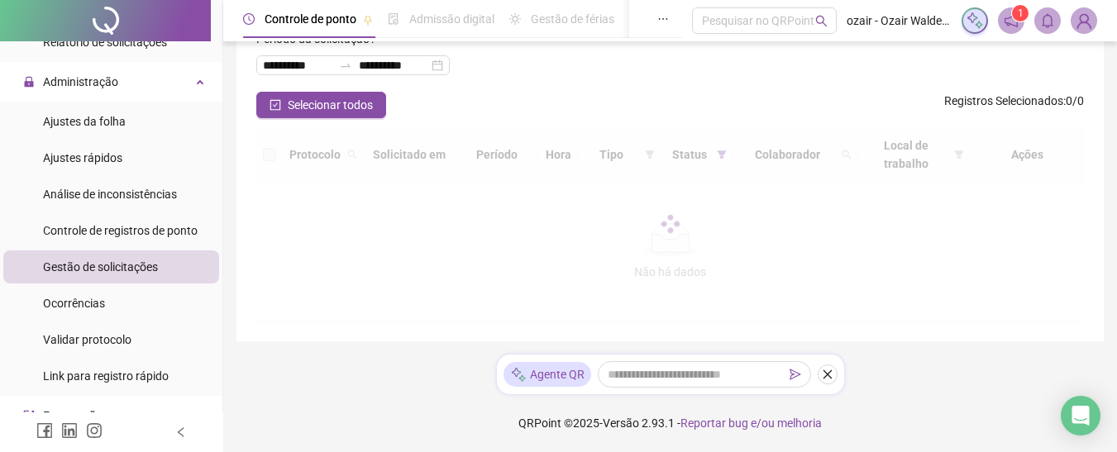
scroll to position [100, 0]
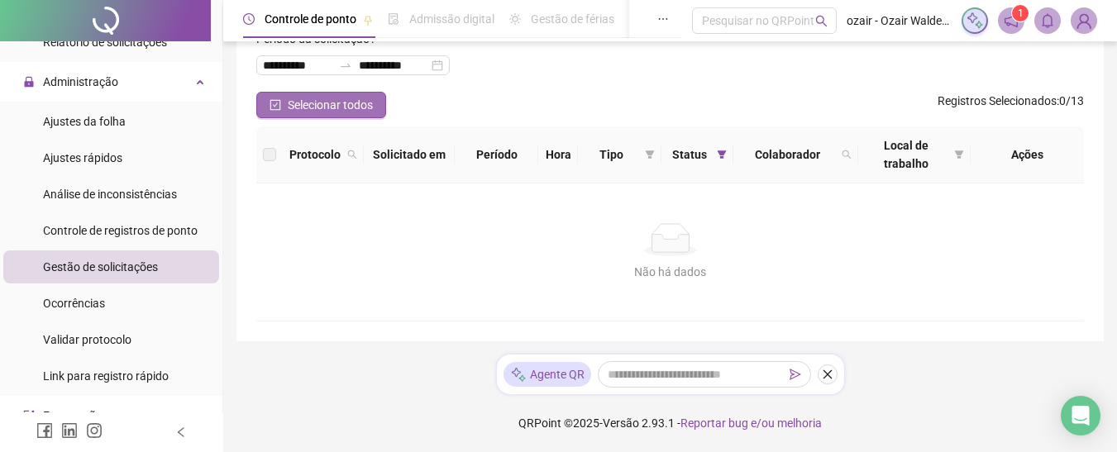
click at [322, 92] on button "Selecionar todos" at bounding box center [321, 105] width 130 height 26
click at [359, 105] on span "Selecionar todos" at bounding box center [330, 105] width 85 height 18
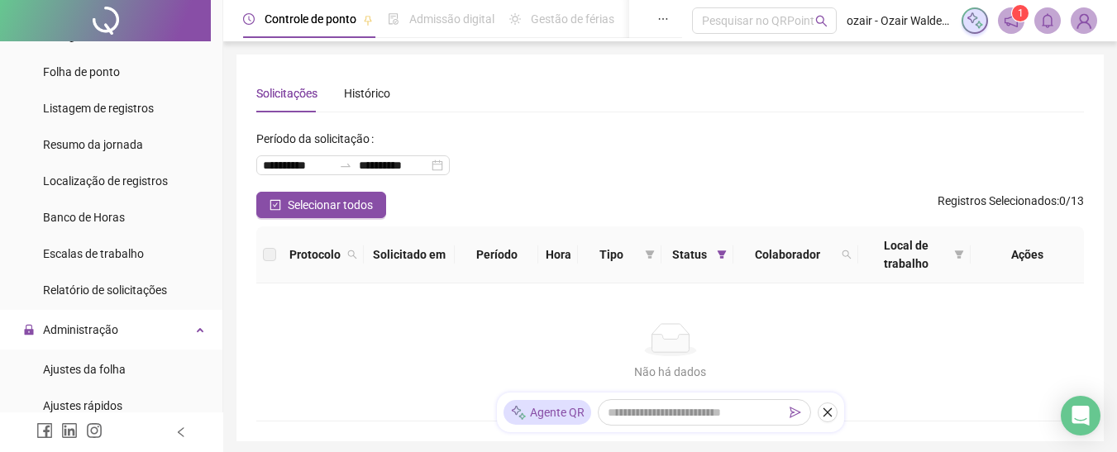
scroll to position [165, 0]
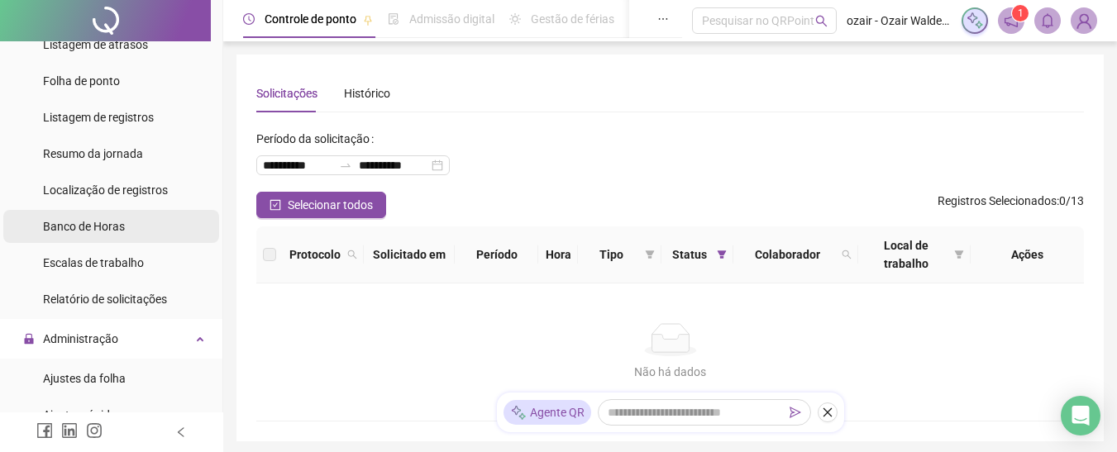
click at [102, 236] on div "Banco de Horas" at bounding box center [84, 226] width 82 height 33
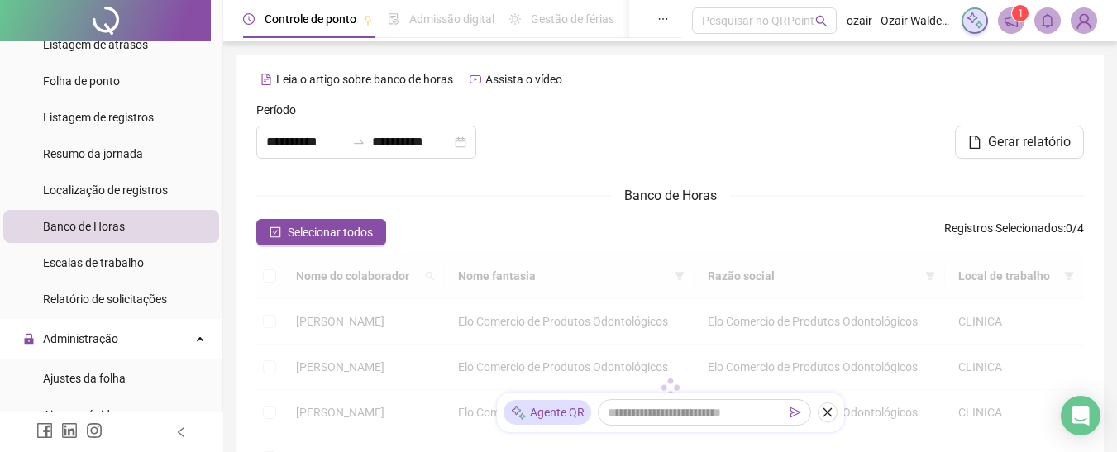
type input "**********"
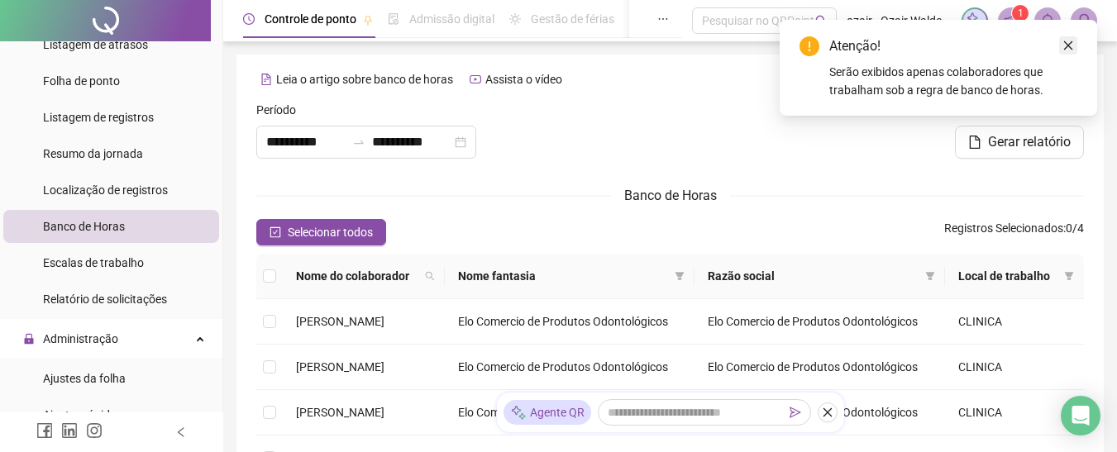
click at [1071, 50] on link "Close" at bounding box center [1068, 45] width 18 height 18
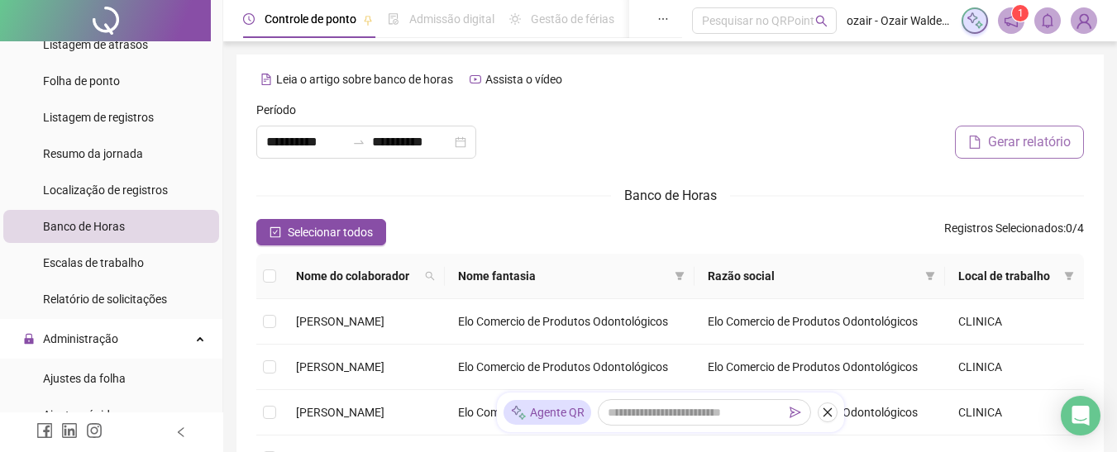
click at [1031, 139] on span "Gerar relatório" at bounding box center [1029, 142] width 83 height 20
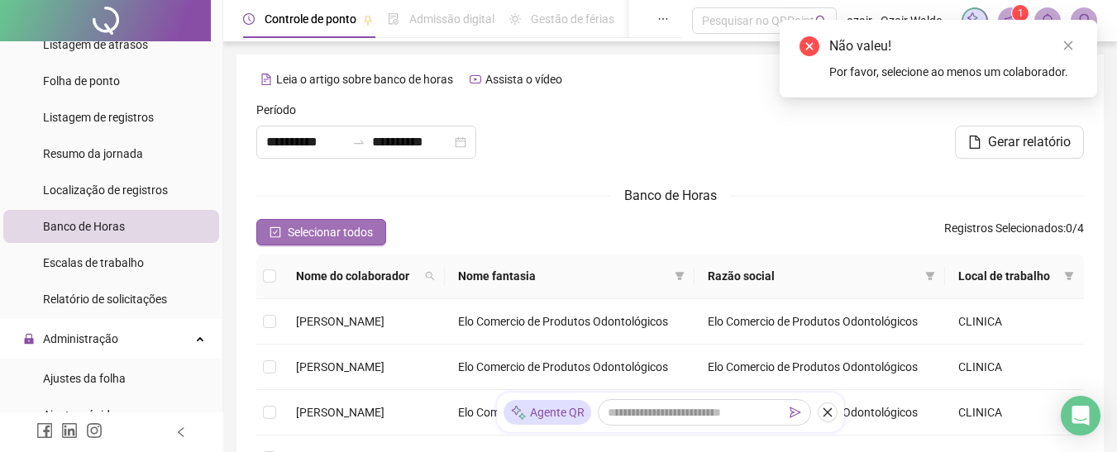
click at [303, 227] on span "Selecionar todos" at bounding box center [330, 232] width 85 height 18
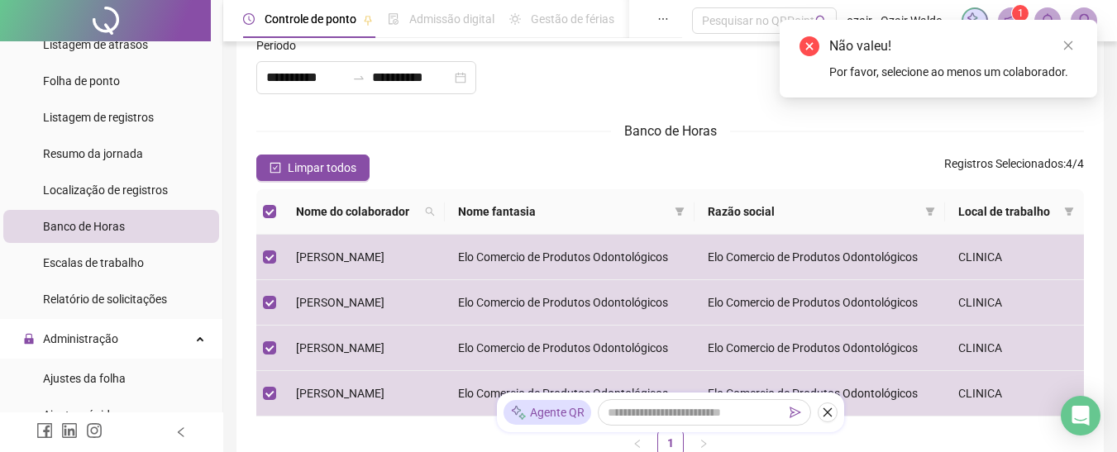
scroll to position [83, 0]
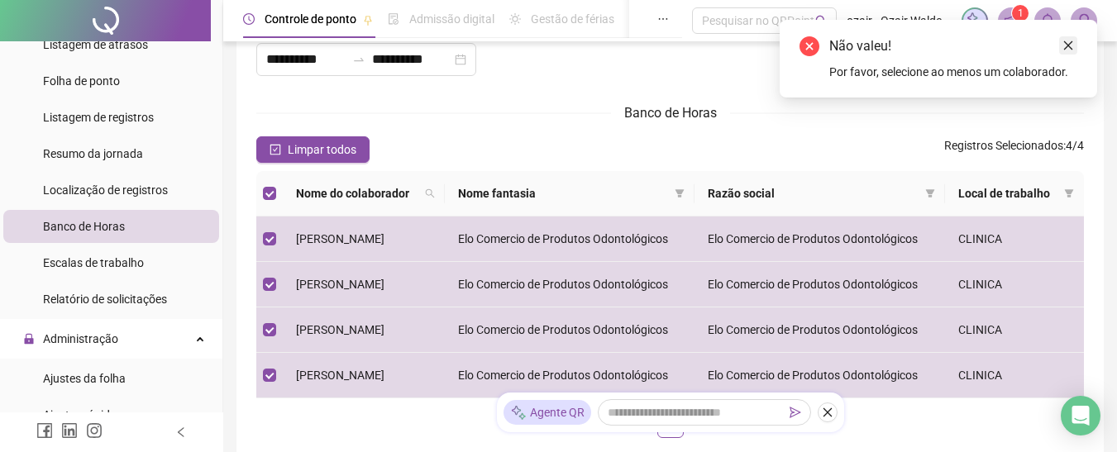
click at [1062, 50] on icon "close" at bounding box center [1068, 46] width 12 height 12
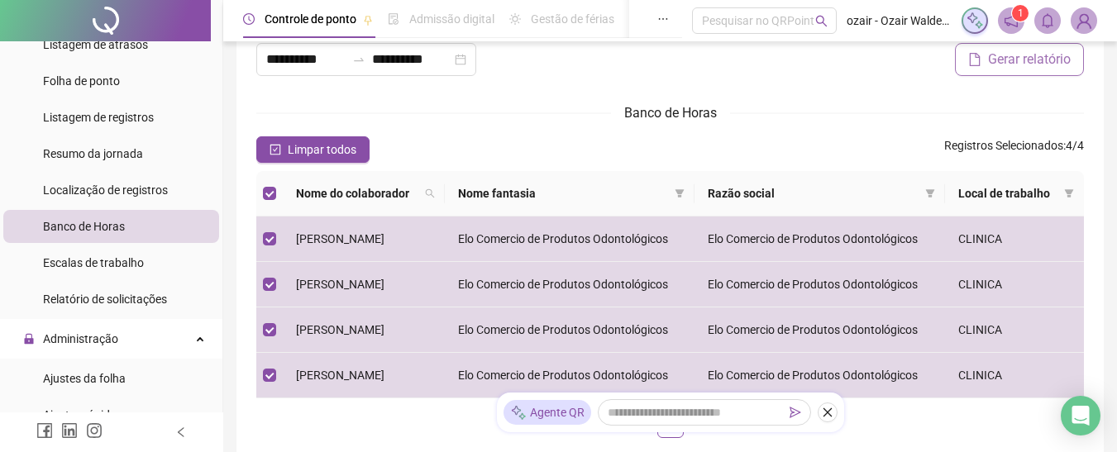
click at [1022, 56] on span "Gerar relatório" at bounding box center [1029, 60] width 83 height 20
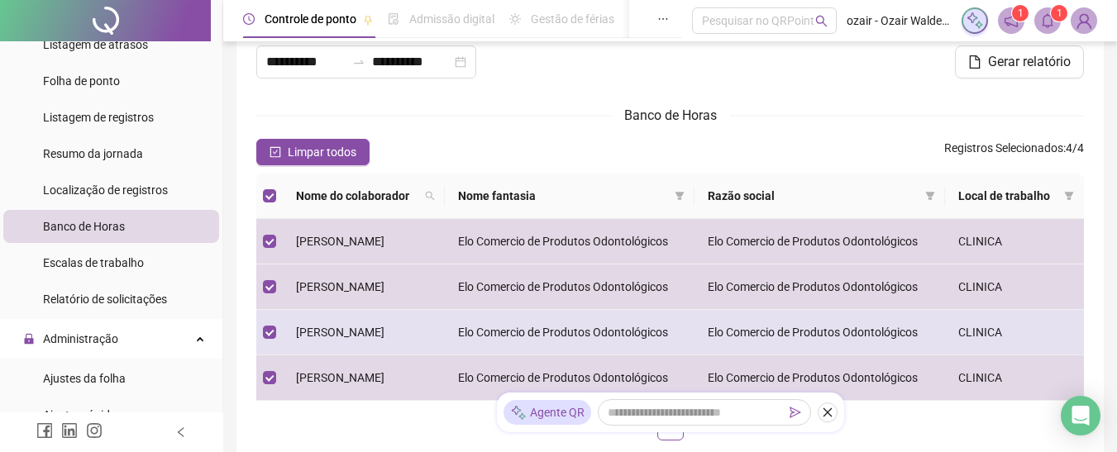
scroll to position [0, 0]
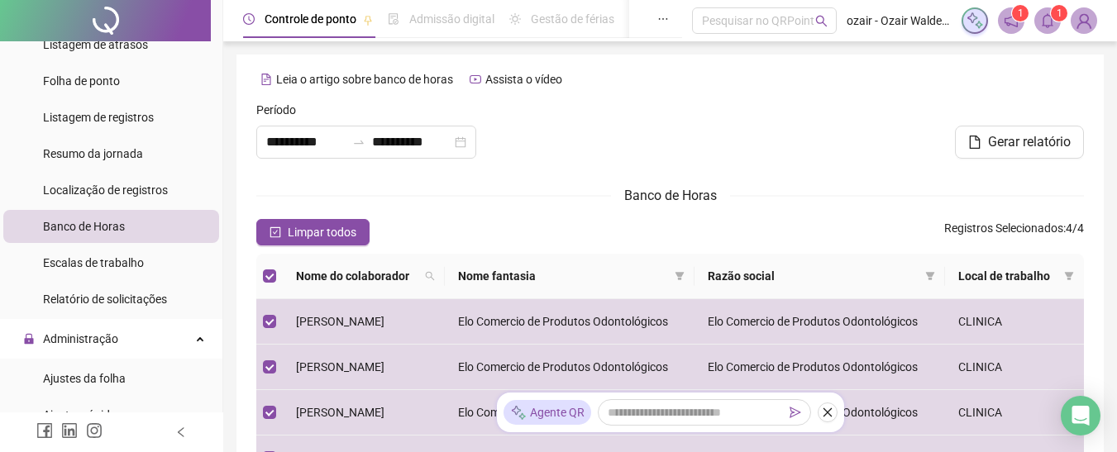
click at [638, 106] on div at bounding box center [670, 136] width 280 height 71
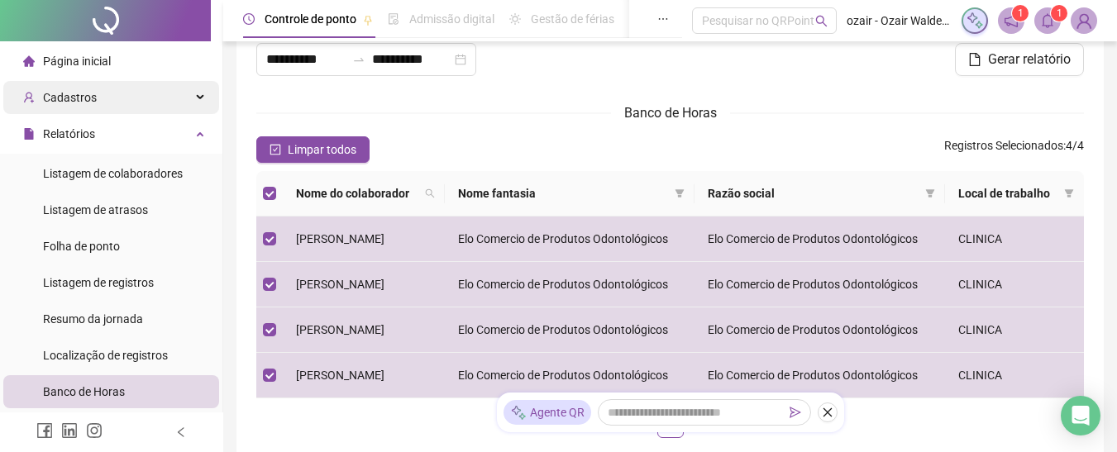
click at [145, 107] on div "Cadastros" at bounding box center [111, 97] width 216 height 33
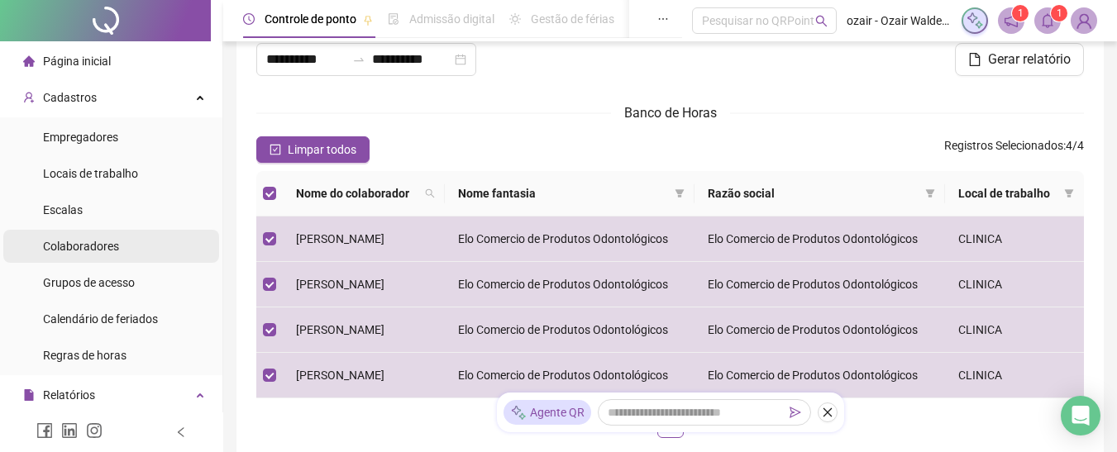
click at [133, 242] on li "Colaboradores" at bounding box center [111, 246] width 216 height 33
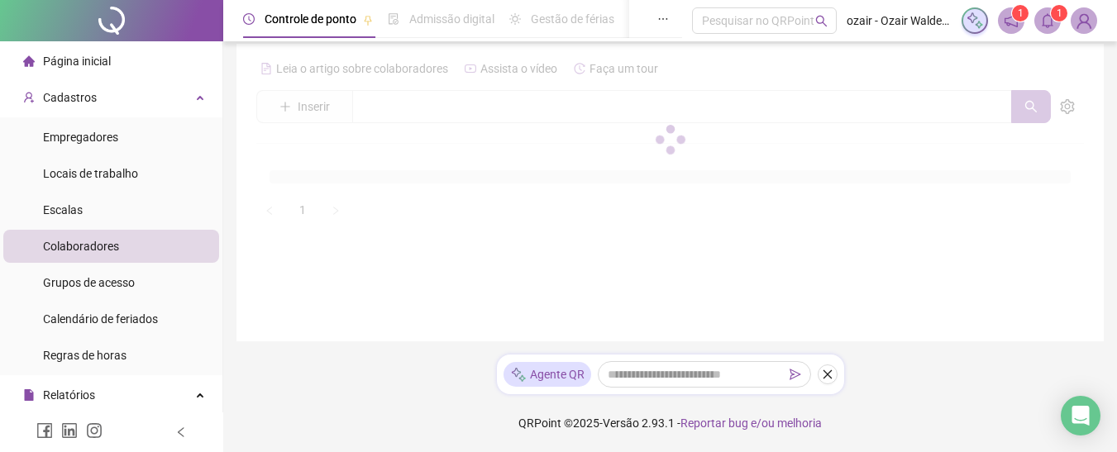
scroll to position [83, 0]
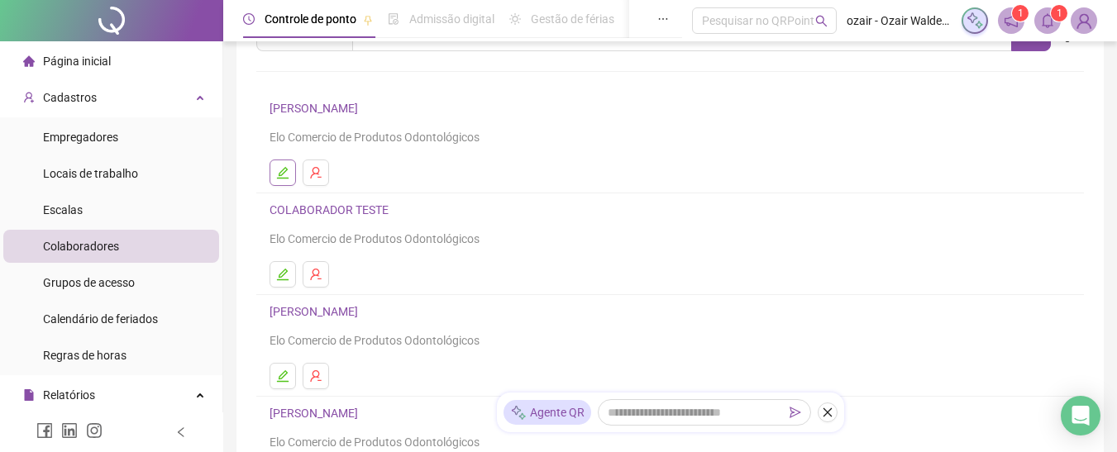
click at [292, 174] on button "button" at bounding box center [282, 173] width 26 height 26
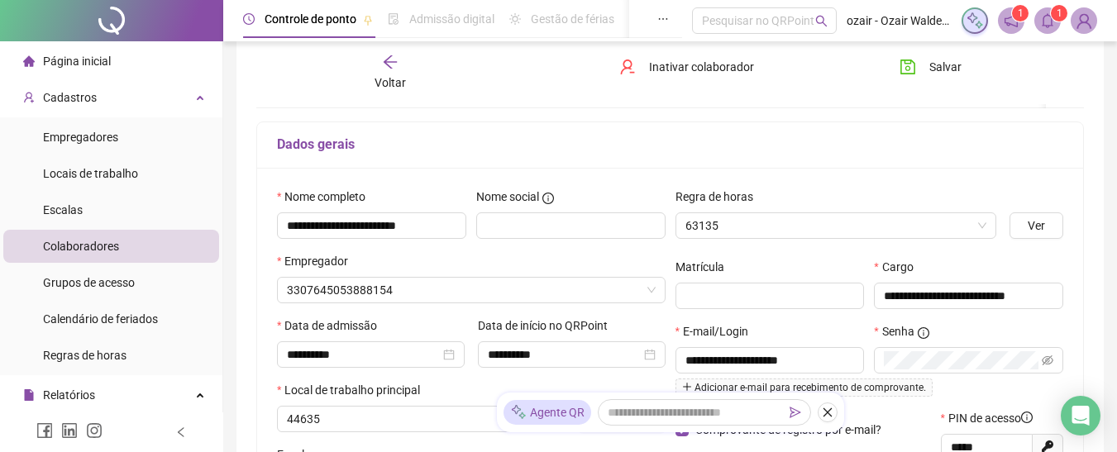
scroll to position [91, 0]
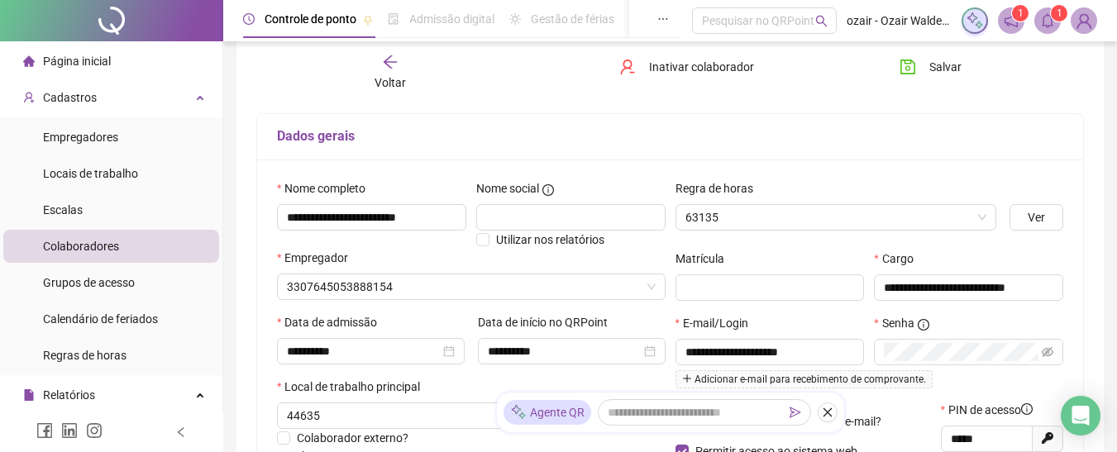
type input "**********"
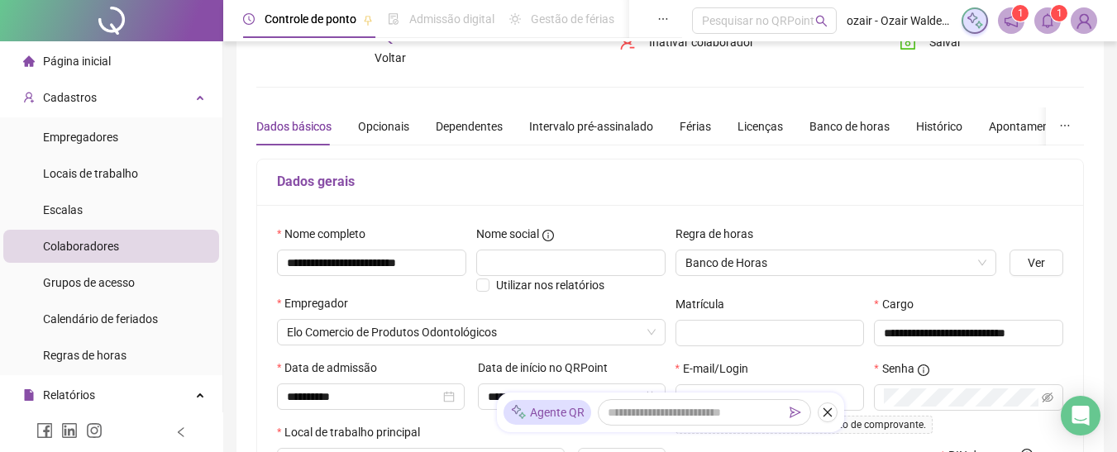
scroll to position [0, 0]
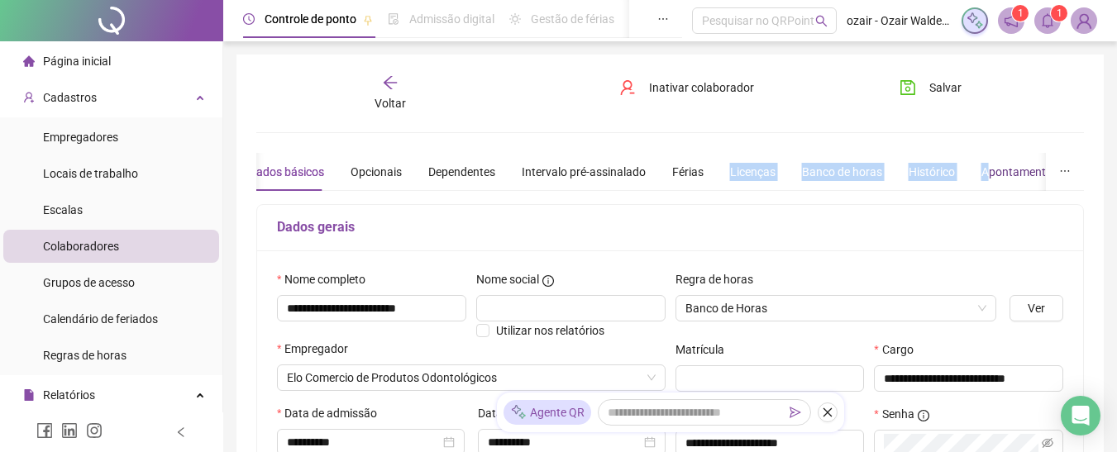
drag, startPoint x: 823, startPoint y: 168, endPoint x: 713, endPoint y: 171, distance: 110.0
click at [707, 167] on div "Dados básicos Opcionais Dependentes Intervalo pré-assinalado Férias Licenças Ba…" at bounding box center [743, 172] width 988 height 38
click at [864, 159] on div "Banco de horas" at bounding box center [842, 172] width 80 height 38
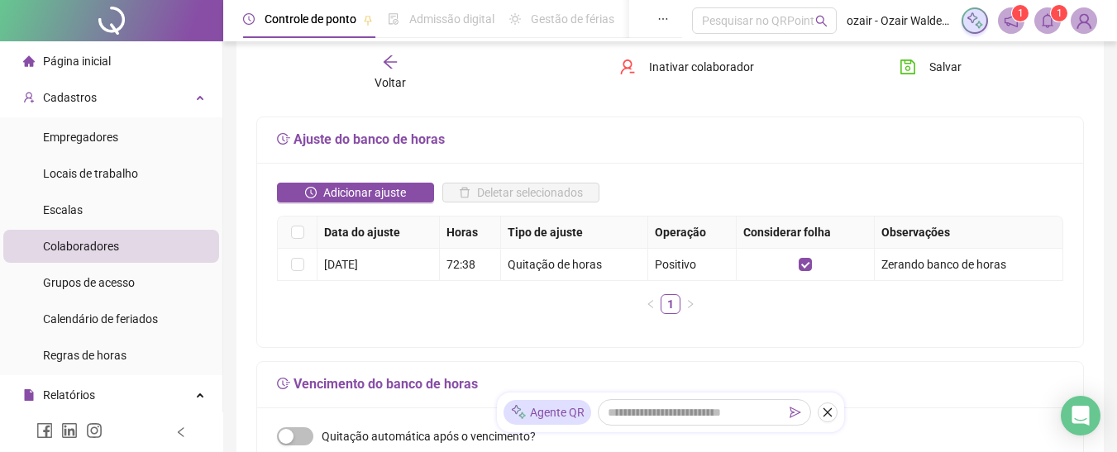
scroll to position [331, 0]
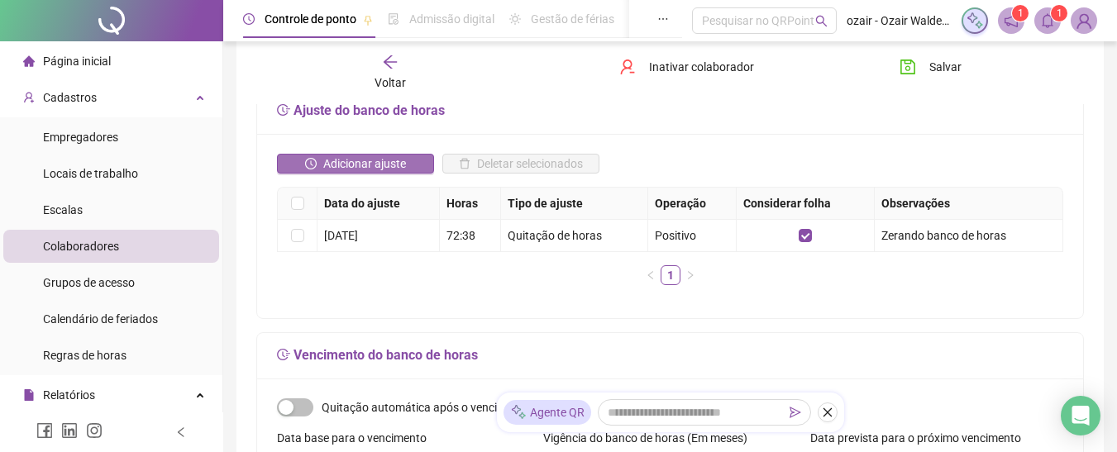
click at [401, 162] on span "Adicionar ajuste" at bounding box center [364, 164] width 83 height 18
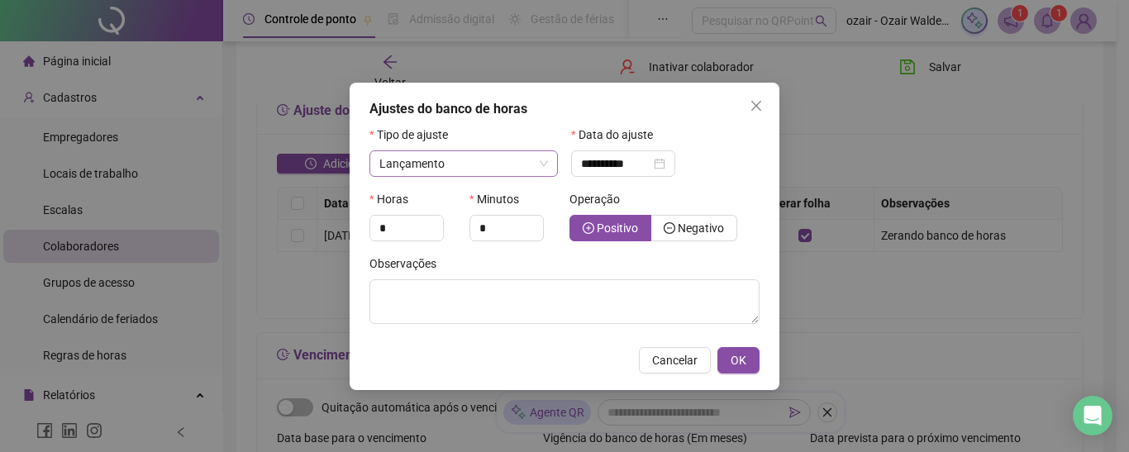
click at [491, 172] on span "Lançamento" at bounding box center [463, 163] width 169 height 25
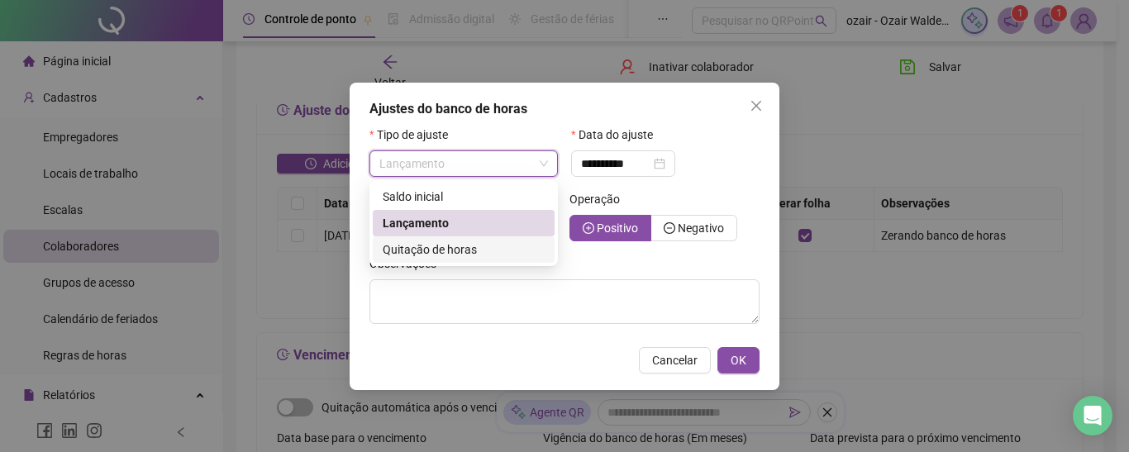
click at [417, 248] on span "Quitação de horas" at bounding box center [430, 249] width 94 height 13
type input "**********"
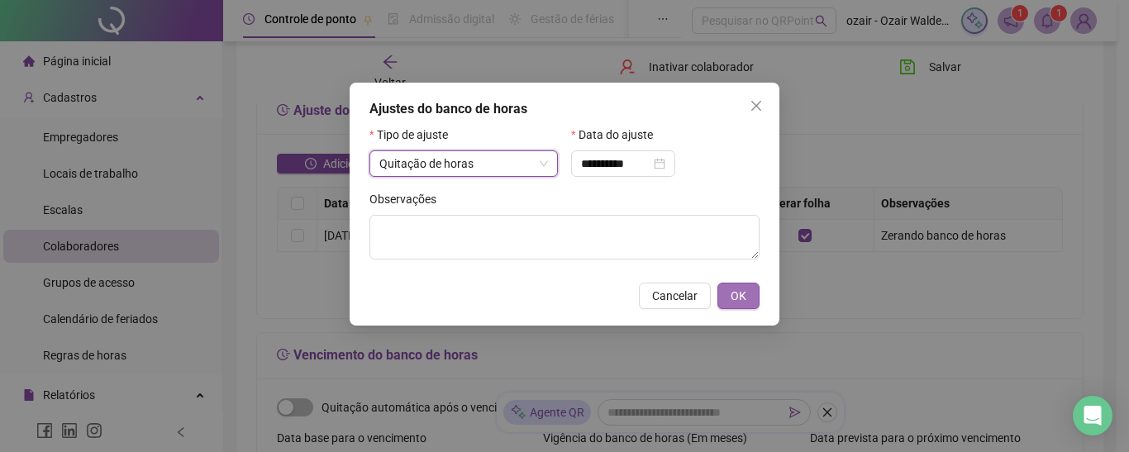
click at [731, 293] on span "OK" at bounding box center [739, 296] width 16 height 18
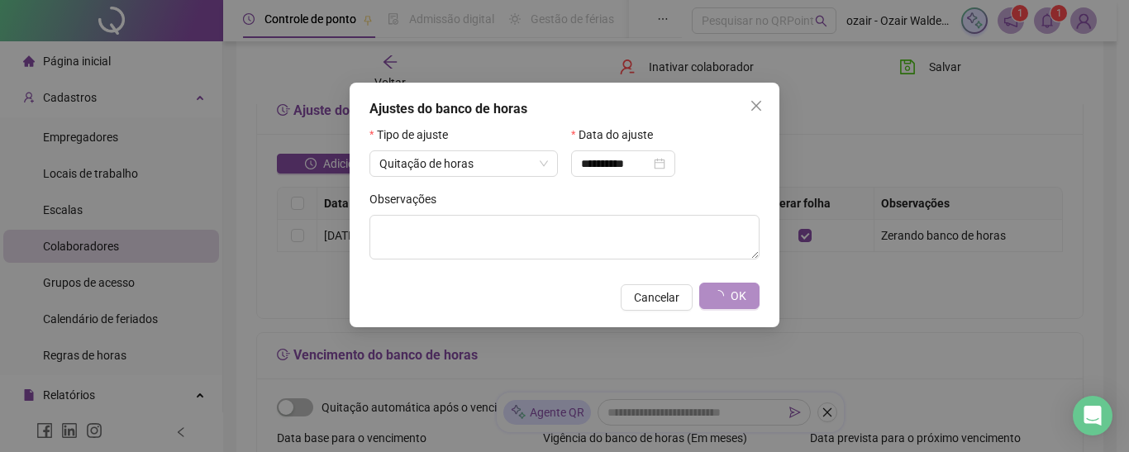
click at [510, 203] on div "Observações" at bounding box center [564, 202] width 390 height 25
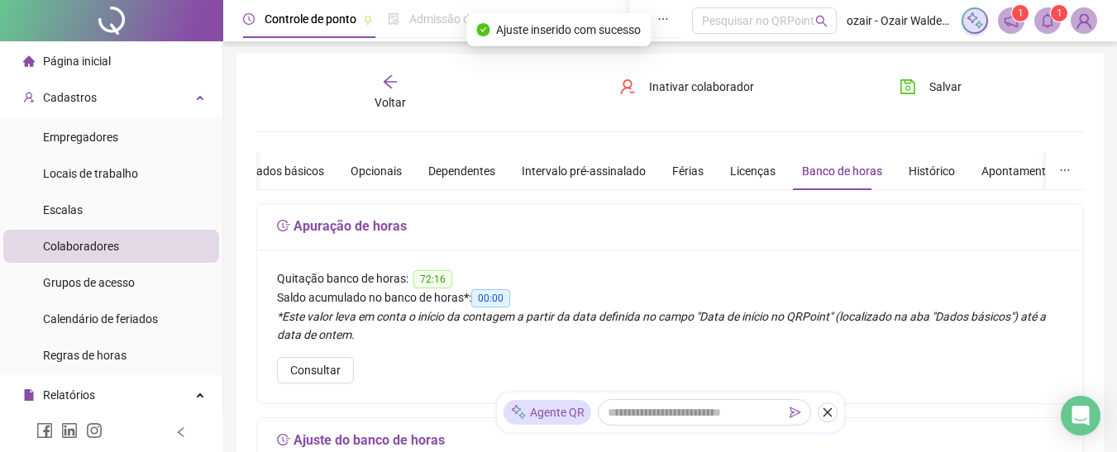
scroll to position [0, 0]
click at [393, 92] on div "Voltar" at bounding box center [389, 93] width 127 height 38
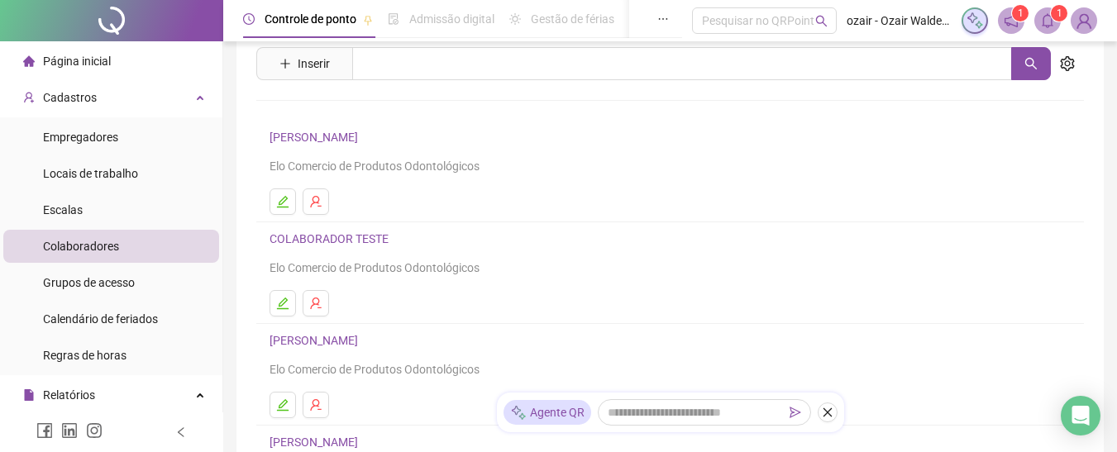
scroll to position [83, 0]
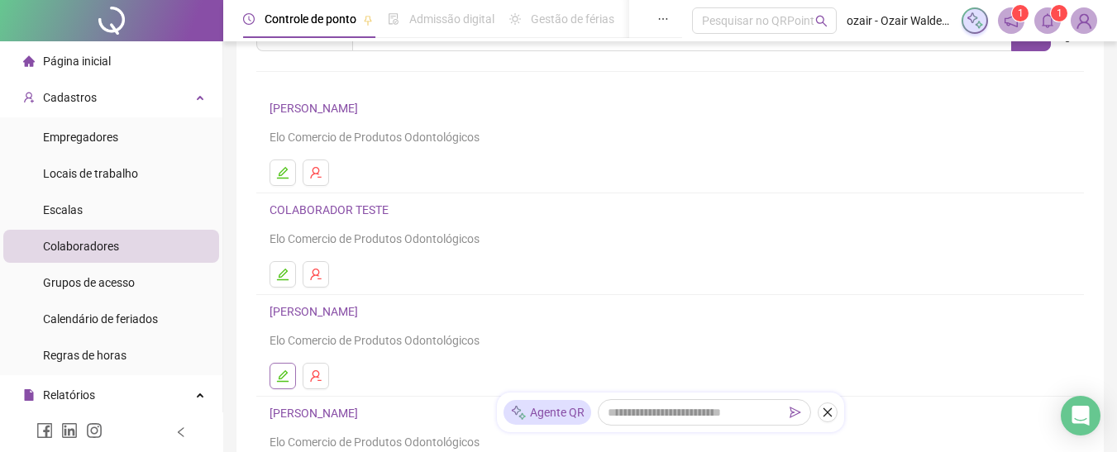
click at [284, 379] on icon "edit" at bounding box center [282, 375] width 13 height 13
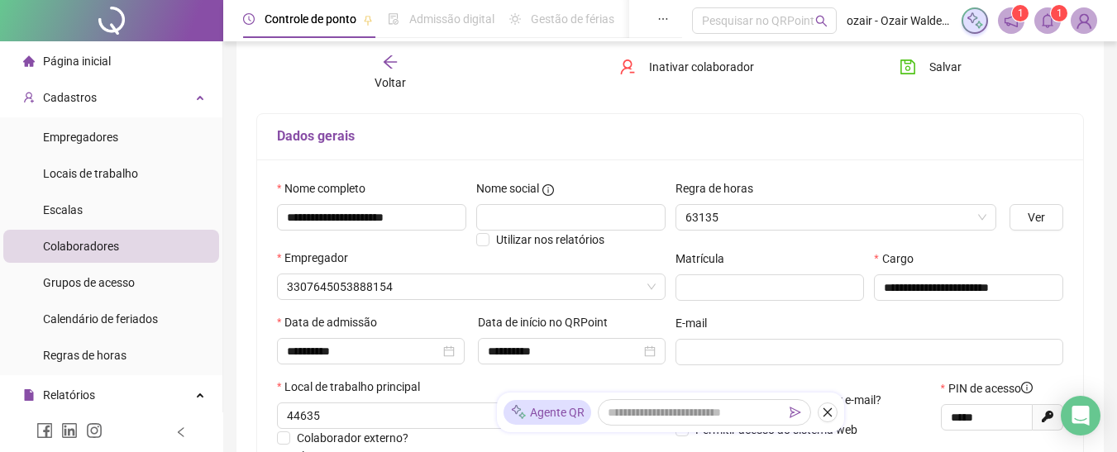
type input "*****"
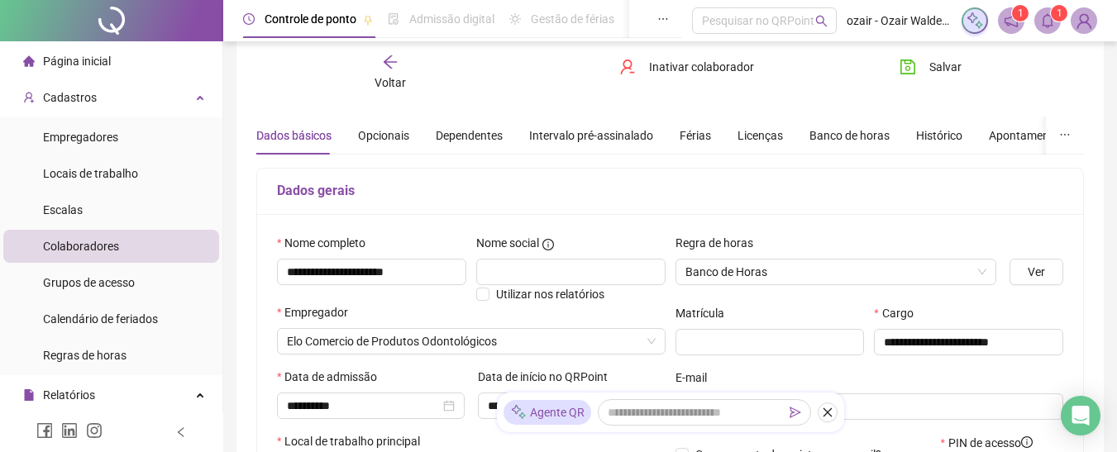
scroll to position [8, 0]
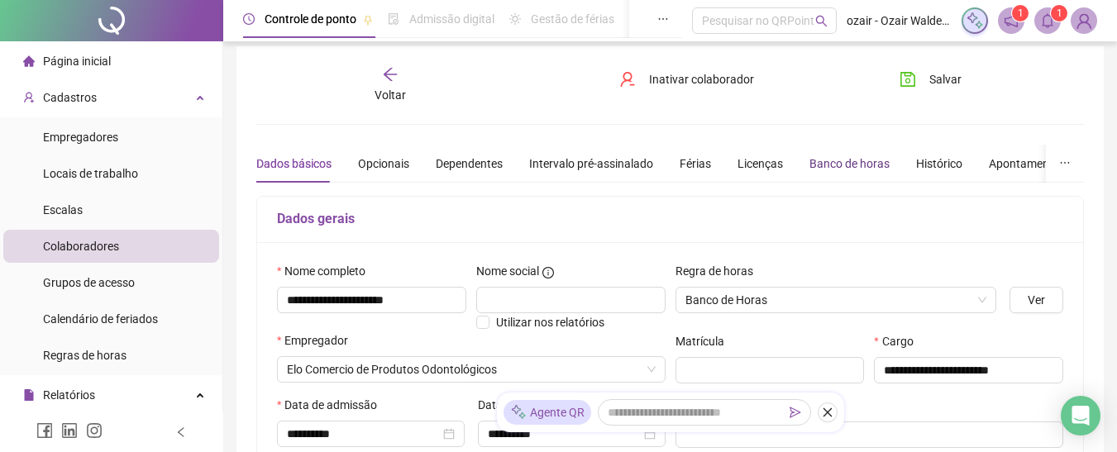
click at [821, 170] on div "Banco de horas" at bounding box center [849, 164] width 80 height 18
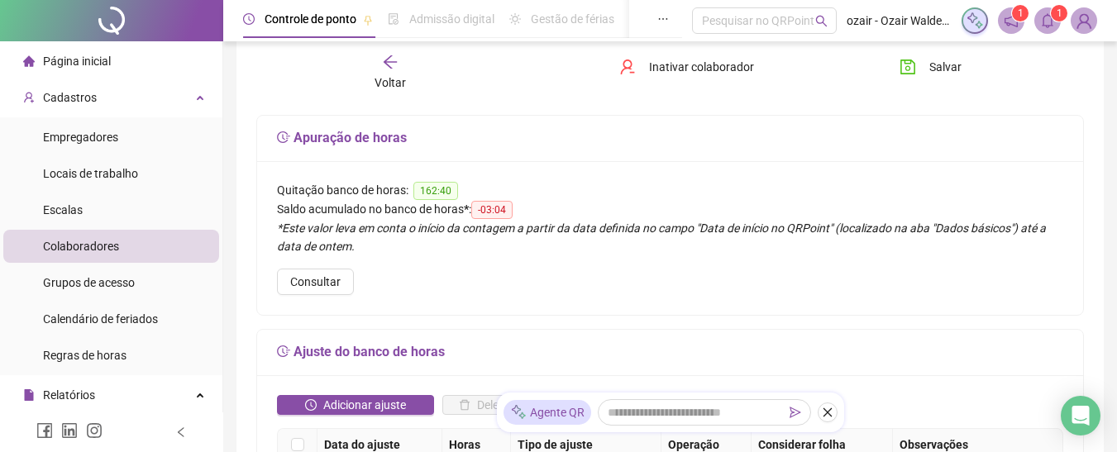
scroll to position [174, 0]
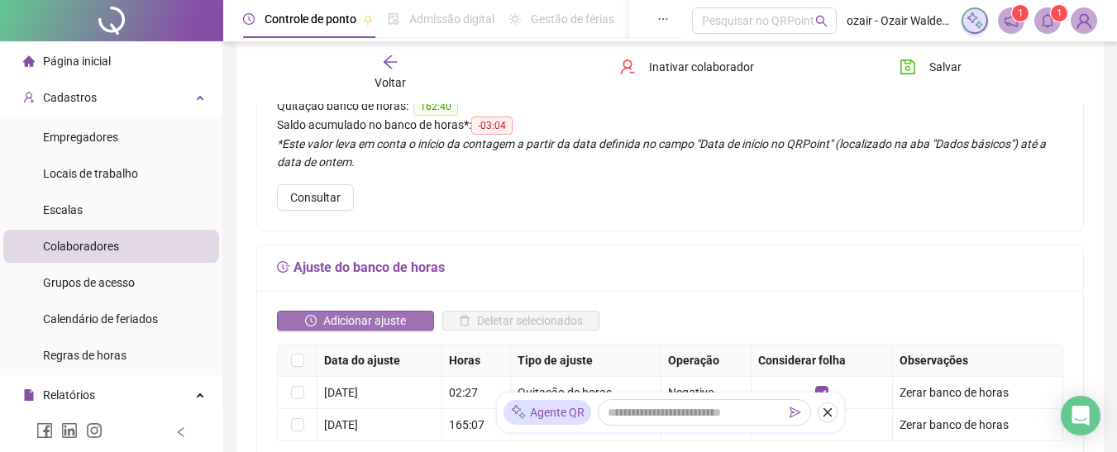
click at [343, 321] on span "Adicionar ajuste" at bounding box center [364, 321] width 83 height 18
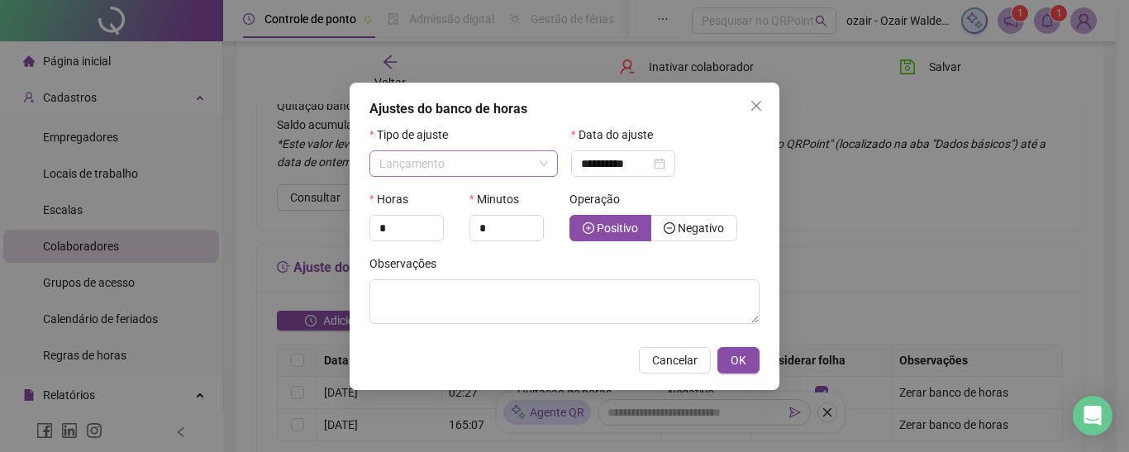
click at [460, 174] on span "Lançamento" at bounding box center [463, 163] width 169 height 25
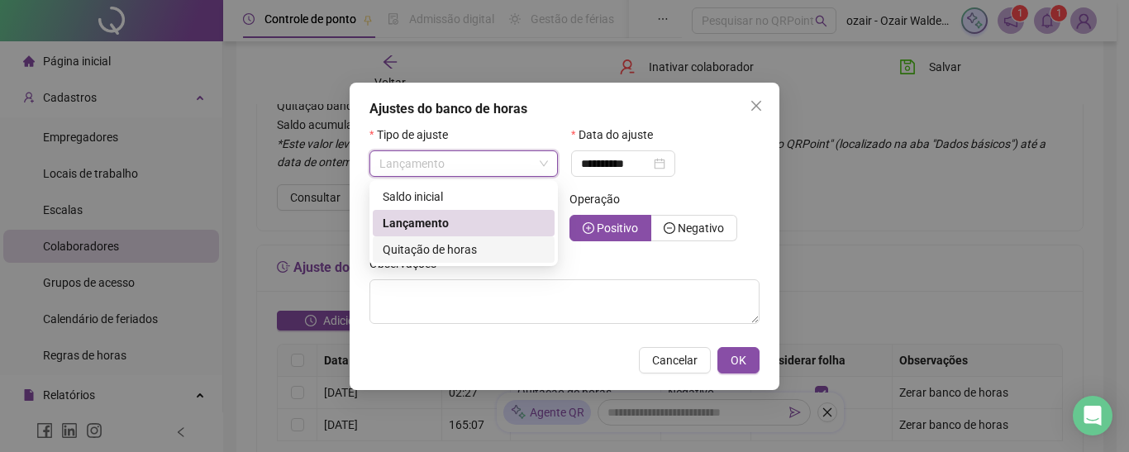
click at [443, 245] on span "Quitação de horas" at bounding box center [430, 249] width 94 height 13
type input "**********"
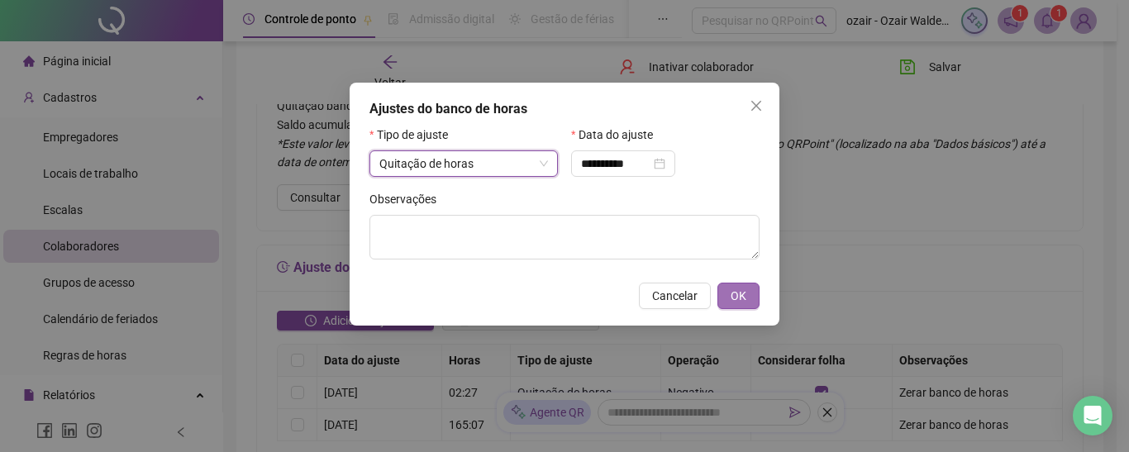
click at [738, 294] on span "OK" at bounding box center [739, 296] width 16 height 18
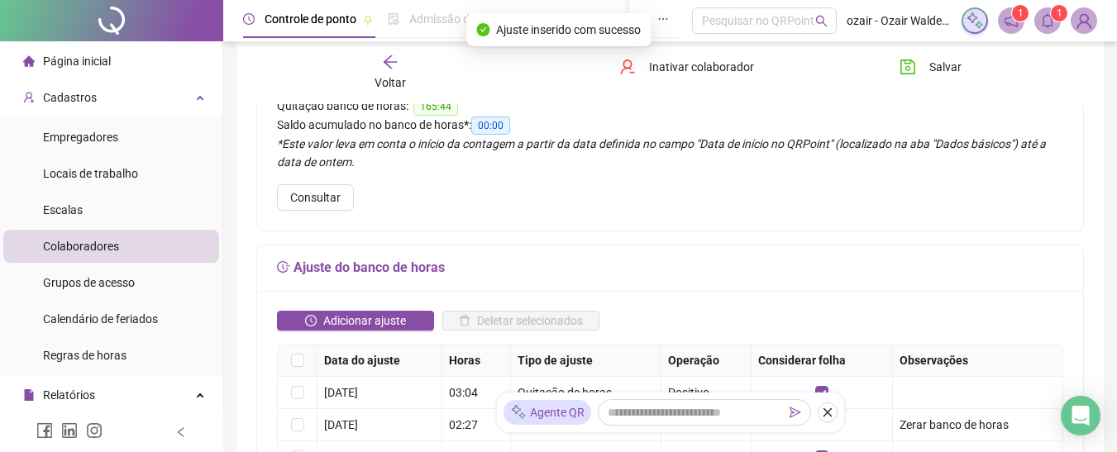
click at [389, 60] on icon "arrow-left" at bounding box center [390, 62] width 17 height 17
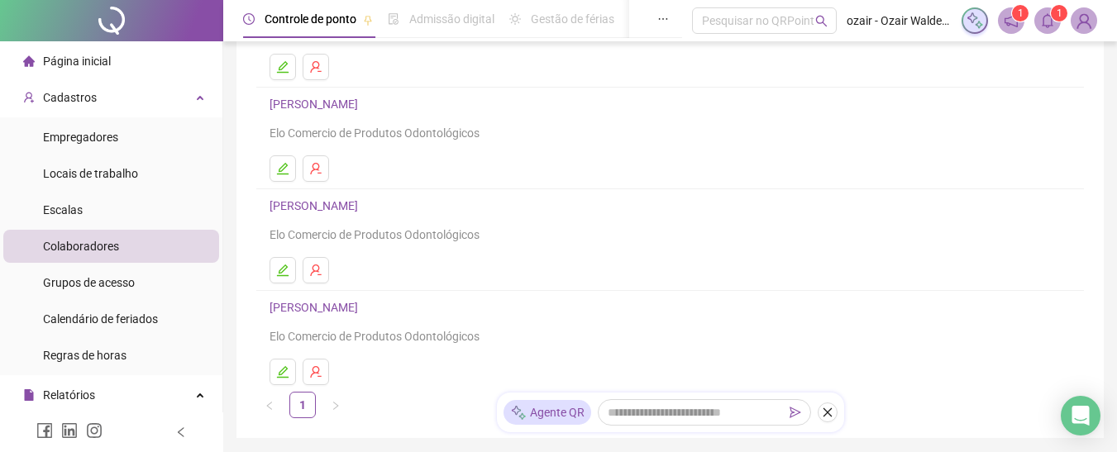
scroll to position [331, 0]
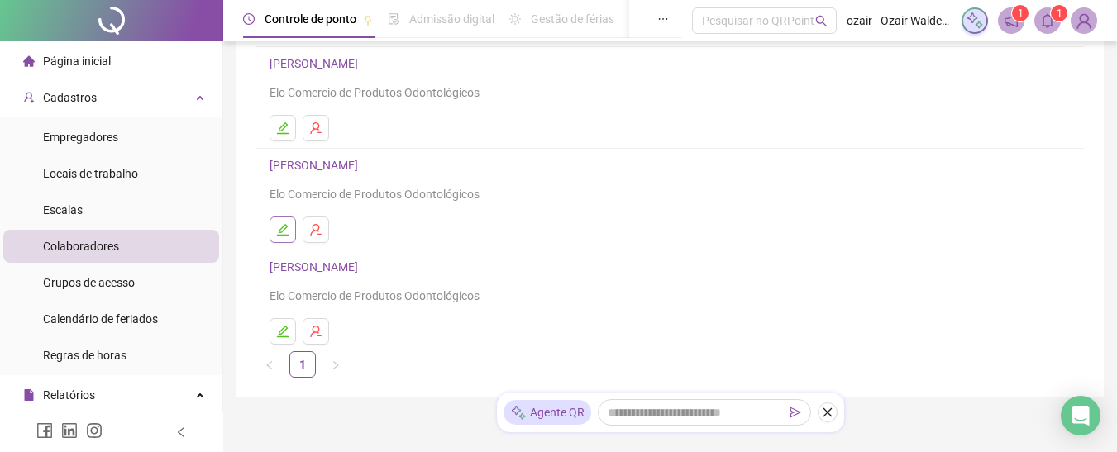
click at [282, 229] on icon "edit" at bounding box center [282, 229] width 13 height 13
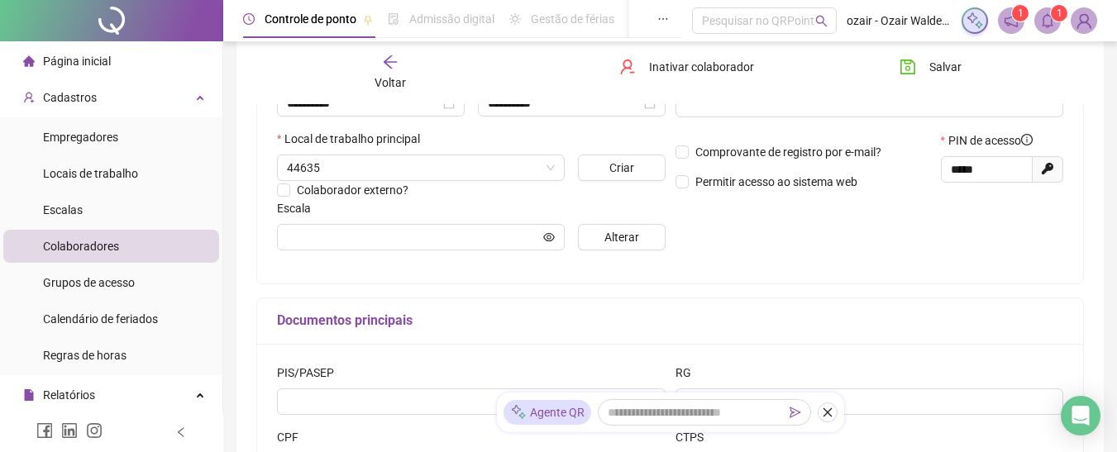
type input "********"
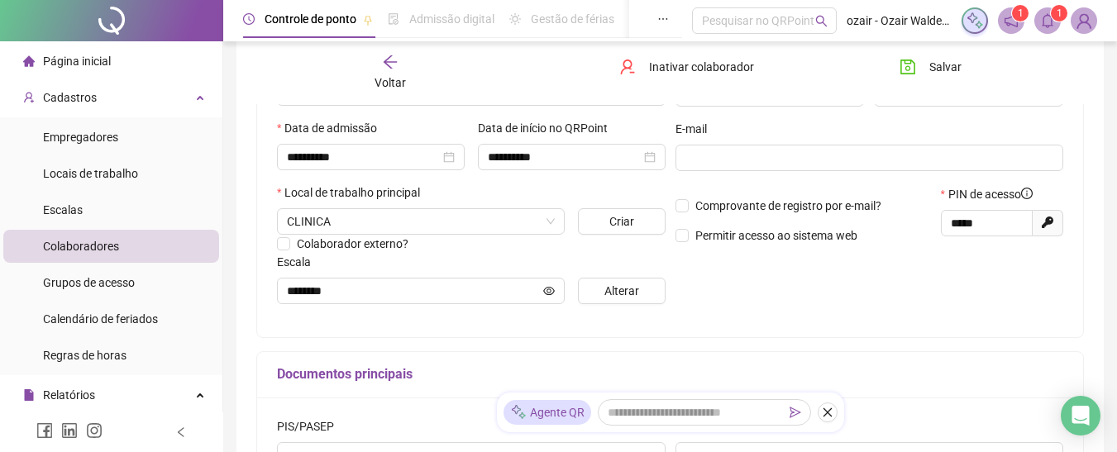
scroll to position [256, 0]
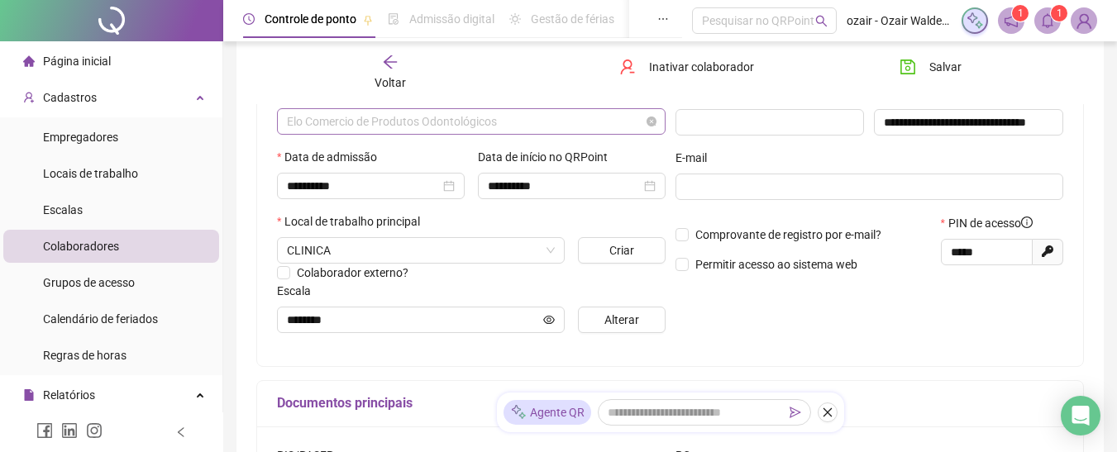
click at [380, 133] on span "Elo Comercio de Produtos Odontológicos" at bounding box center [471, 121] width 369 height 25
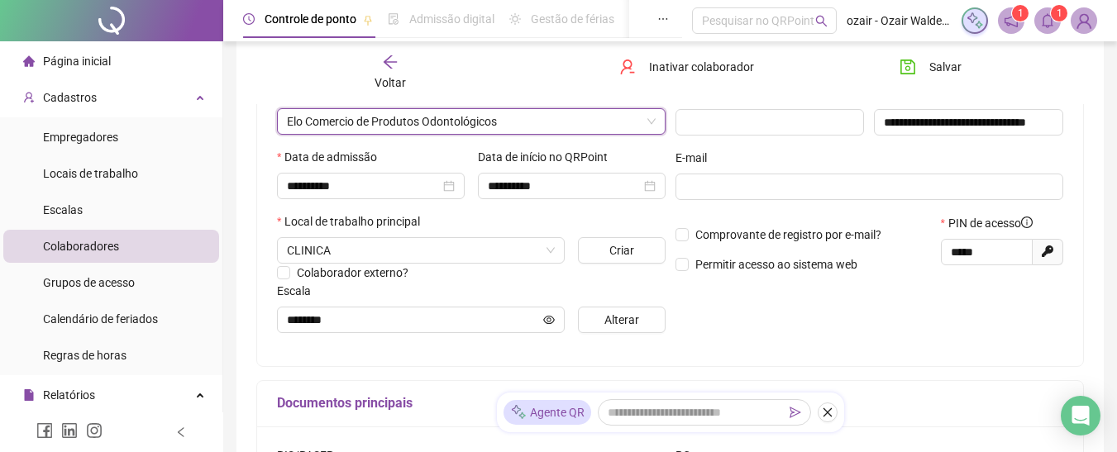
click at [735, 149] on div "E-mail" at bounding box center [869, 161] width 388 height 25
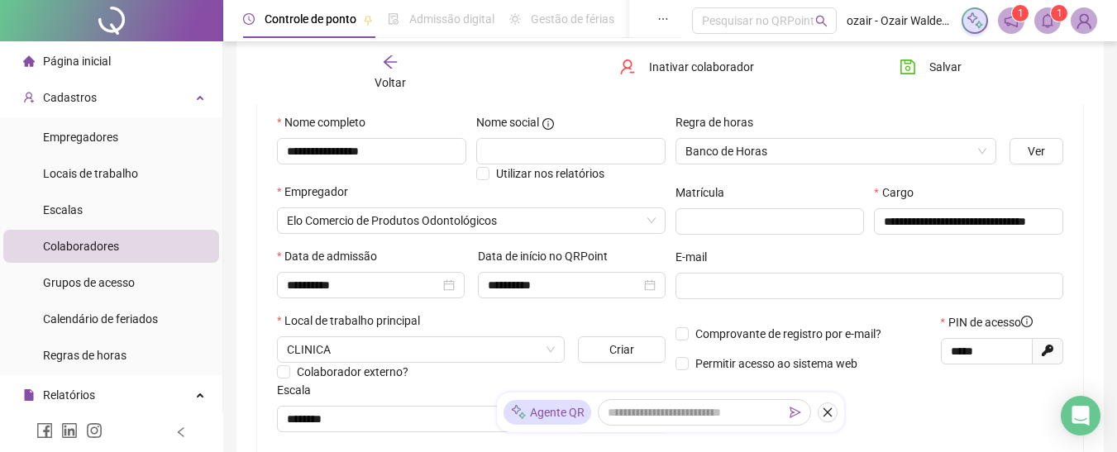
scroll to position [8, 0]
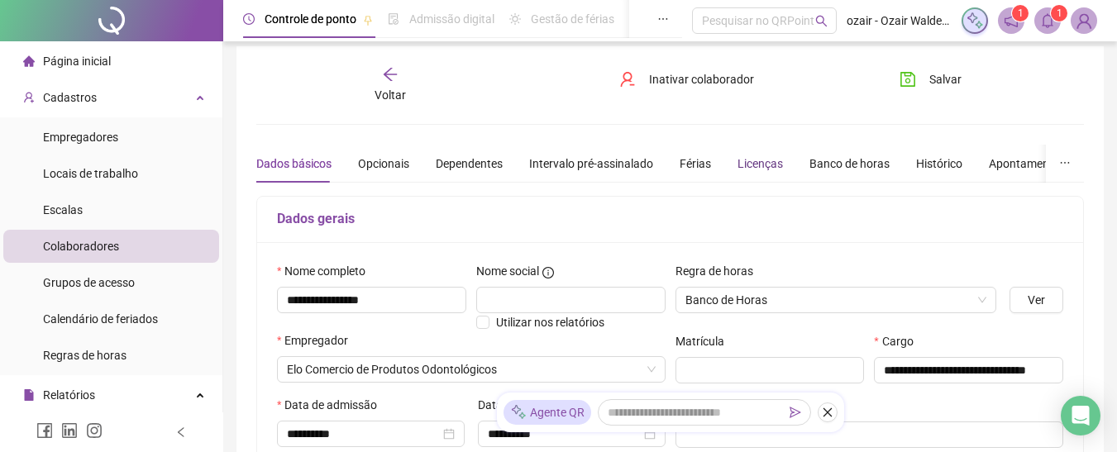
click at [754, 166] on div "Licenças" at bounding box center [759, 164] width 45 height 18
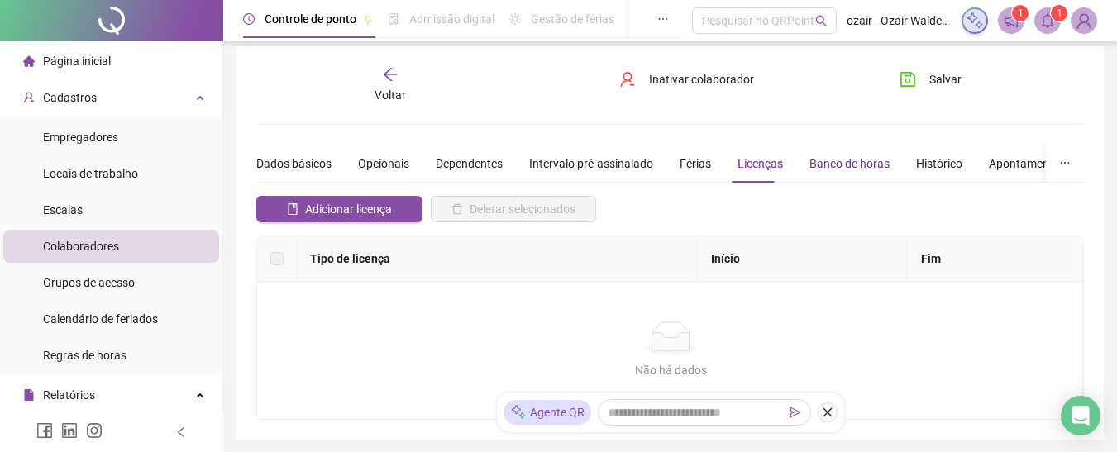
click at [826, 163] on div "Banco de horas" at bounding box center [849, 164] width 80 height 18
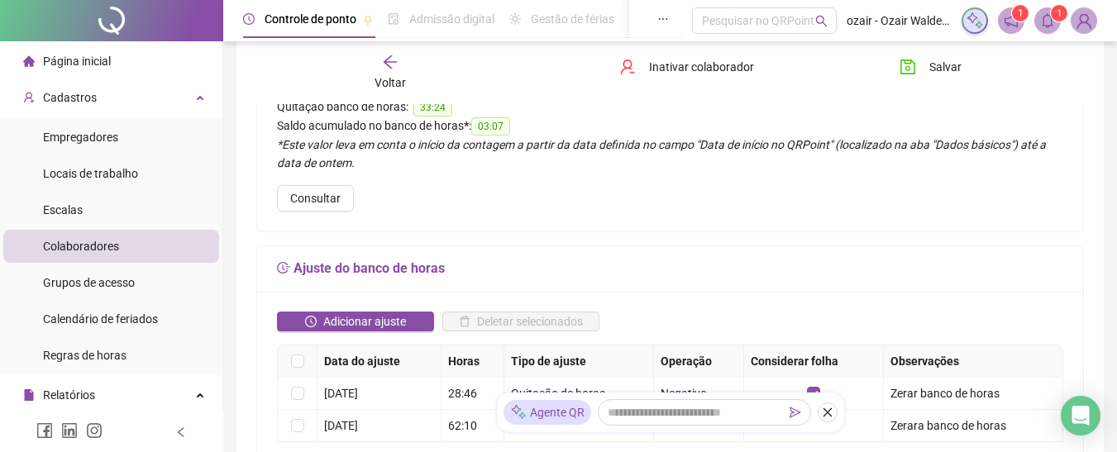
scroll to position [174, 0]
click at [334, 326] on span "Adicionar ajuste" at bounding box center [364, 321] width 83 height 18
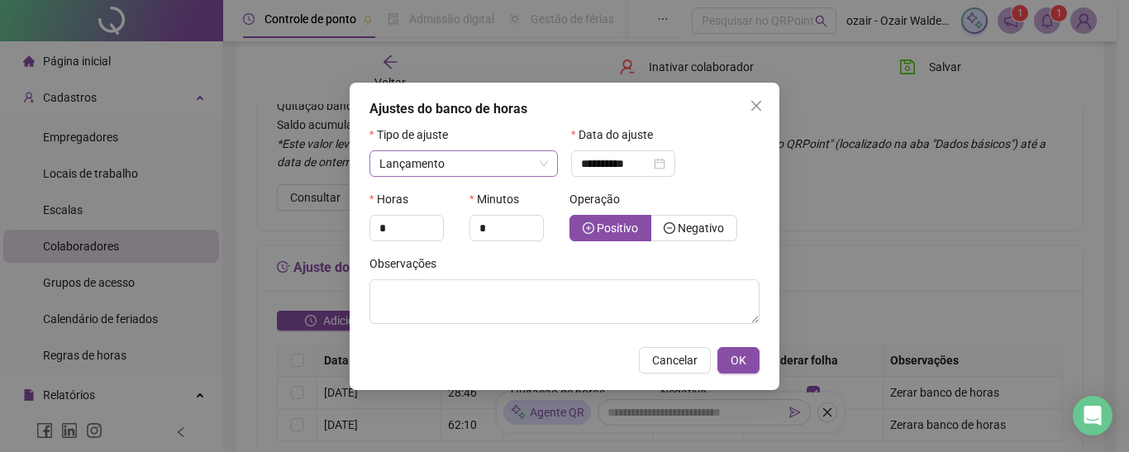
click at [460, 162] on span "Lançamento" at bounding box center [463, 163] width 169 height 25
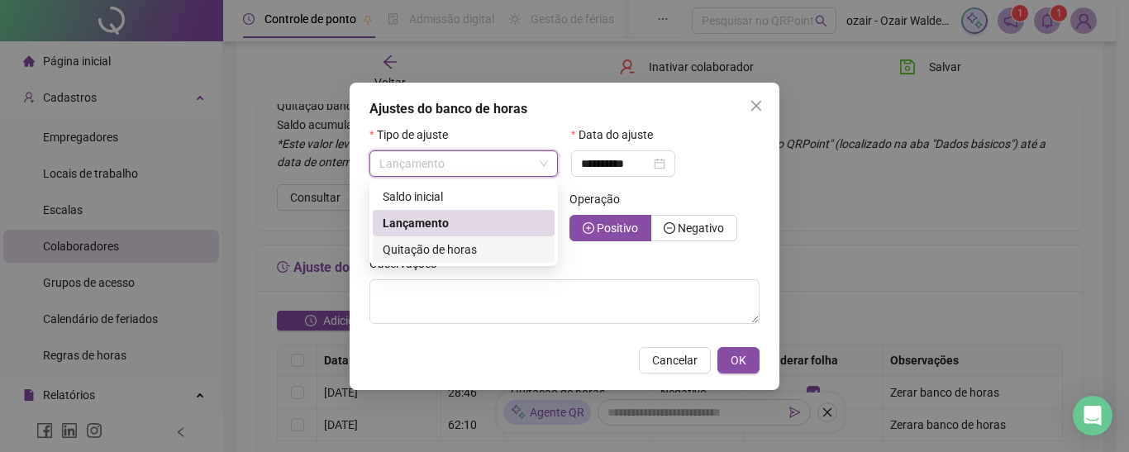
click at [451, 249] on span "Quitação de horas" at bounding box center [430, 249] width 94 height 13
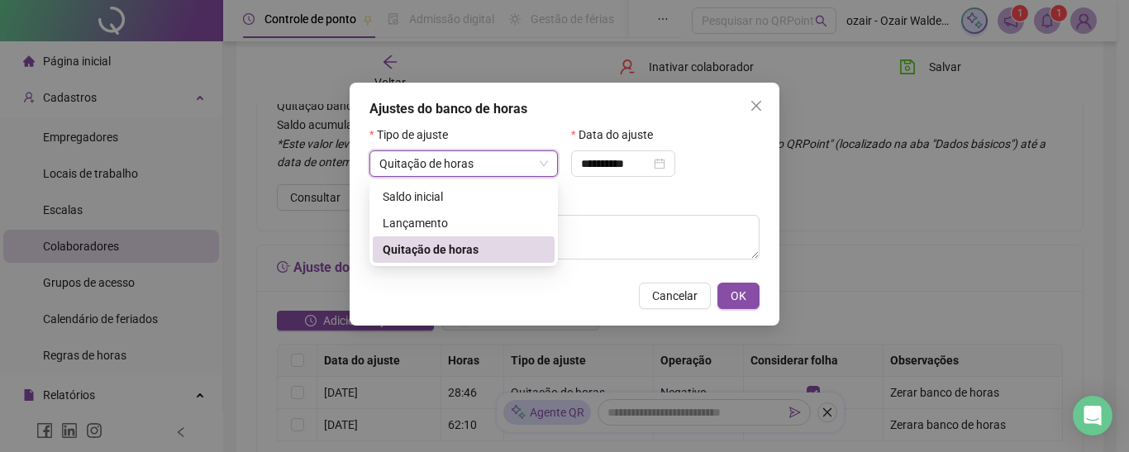
type input "**********"
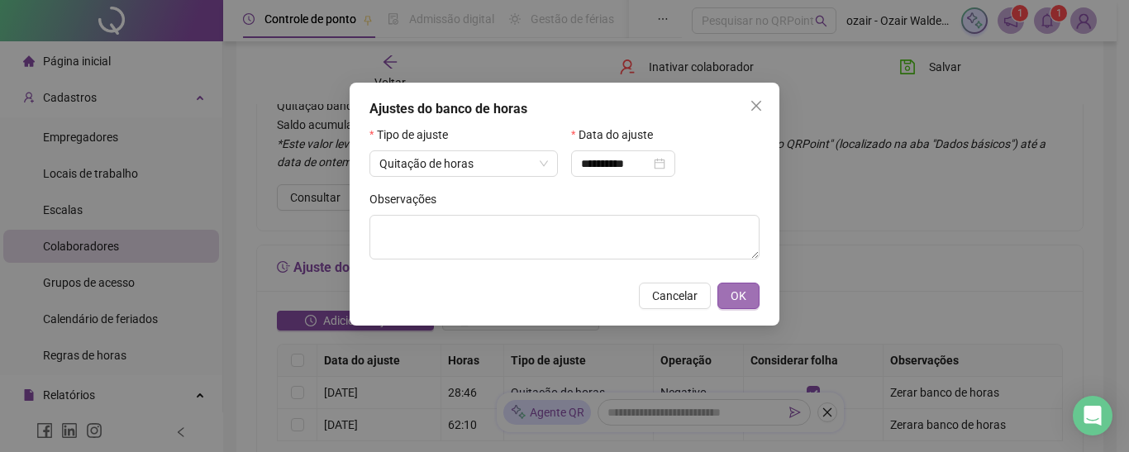
click at [748, 298] on button "OK" at bounding box center [738, 296] width 42 height 26
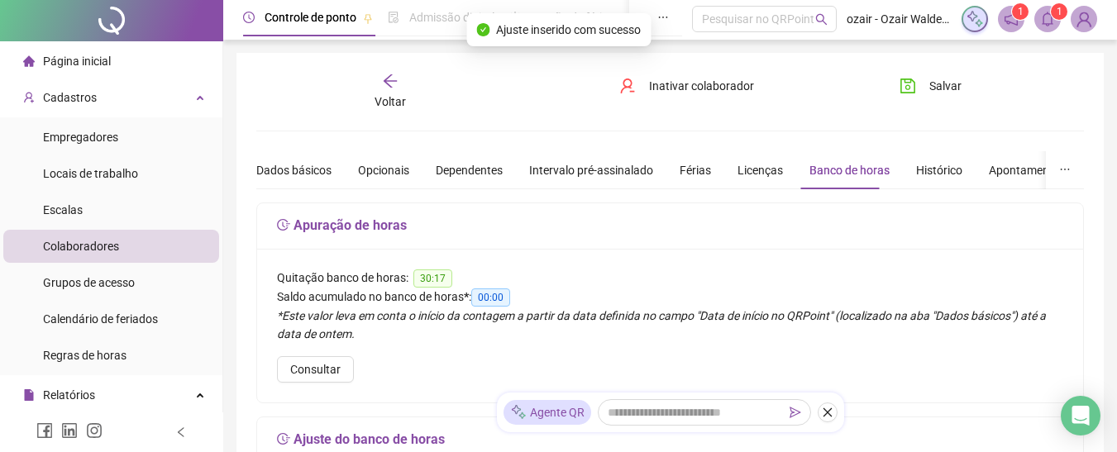
scroll to position [0, 0]
click at [408, 98] on div "Voltar" at bounding box center [389, 93] width 127 height 38
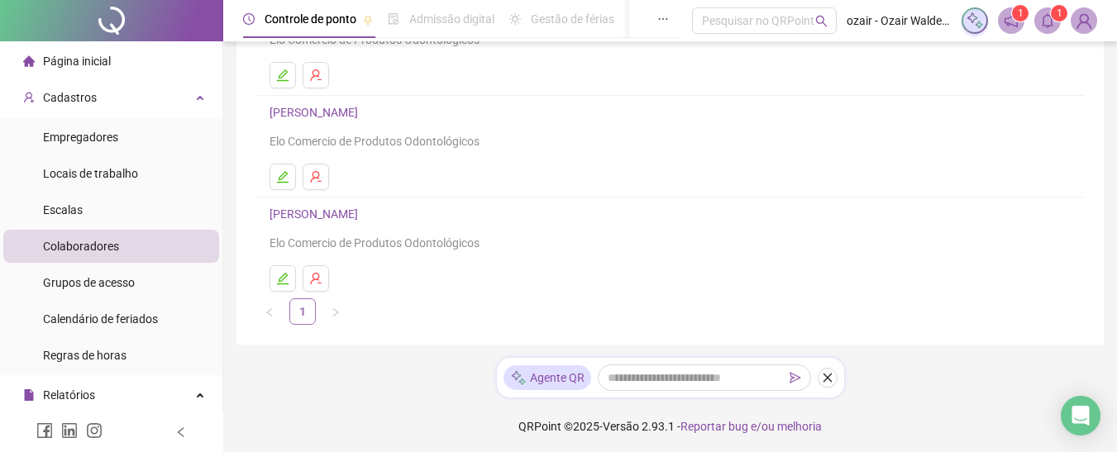
scroll to position [387, 0]
click at [289, 288] on li "[PERSON_NAME] Elo Comercio de Produtos Odontológicos" at bounding box center [669, 244] width 827 height 101
click at [283, 261] on li "[PERSON_NAME] Elo Comercio de Produtos Odontológicos" at bounding box center [669, 244] width 827 height 101
click at [282, 265] on button "button" at bounding box center [282, 275] width 26 height 26
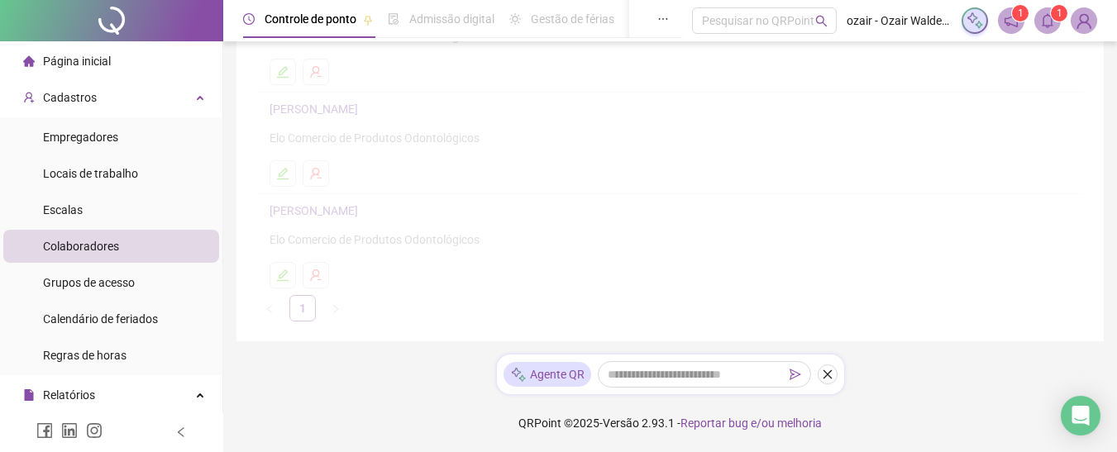
scroll to position [395, 0]
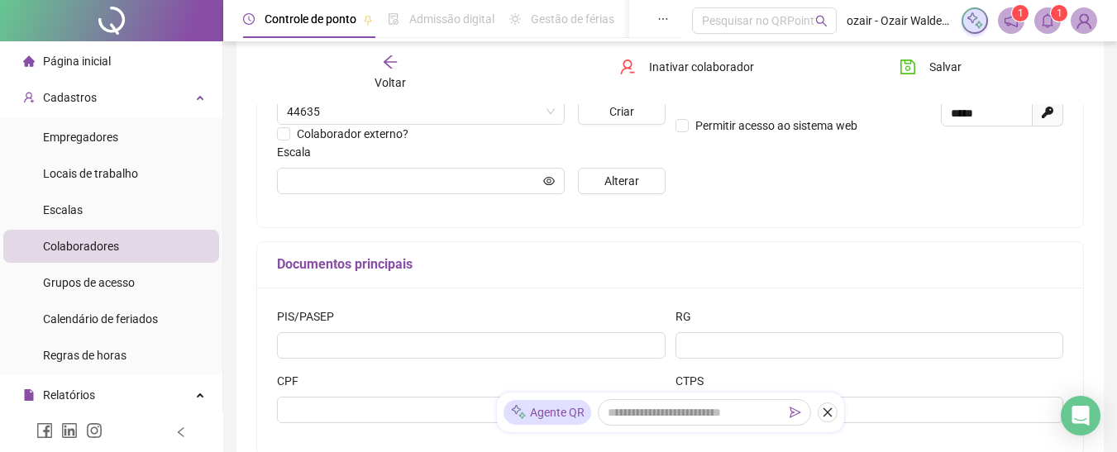
type input "**********"
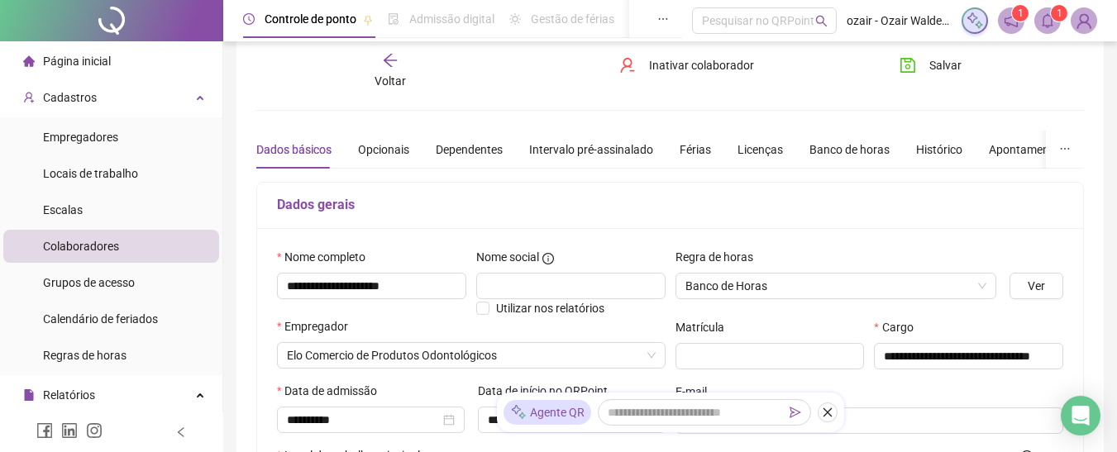
scroll to position [0, 0]
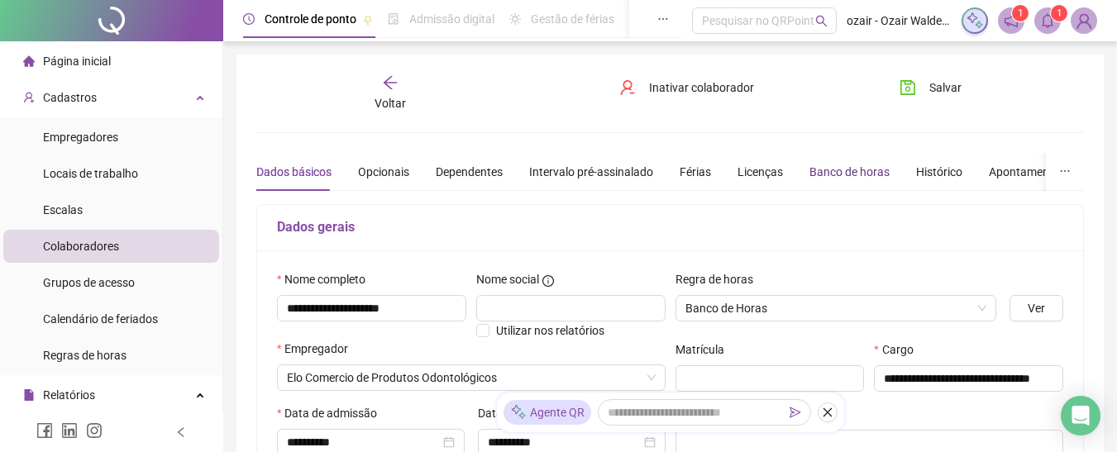
click at [838, 164] on div "Banco de horas" at bounding box center [849, 172] width 80 height 18
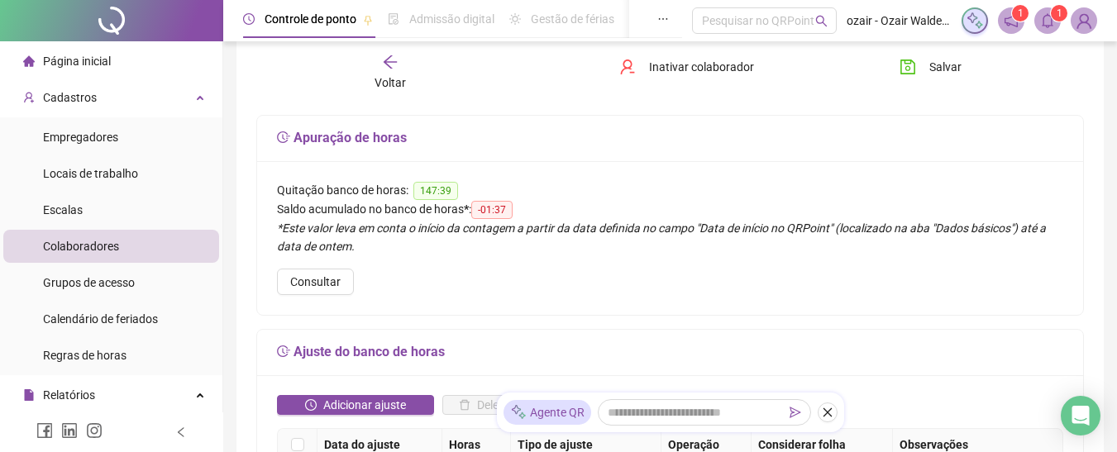
scroll to position [248, 0]
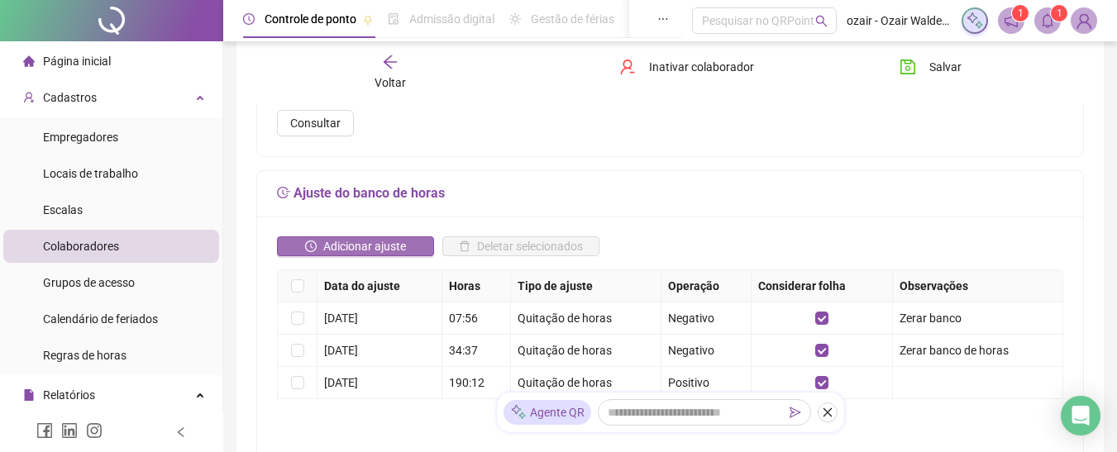
click at [365, 243] on span "Adicionar ajuste" at bounding box center [364, 246] width 83 height 18
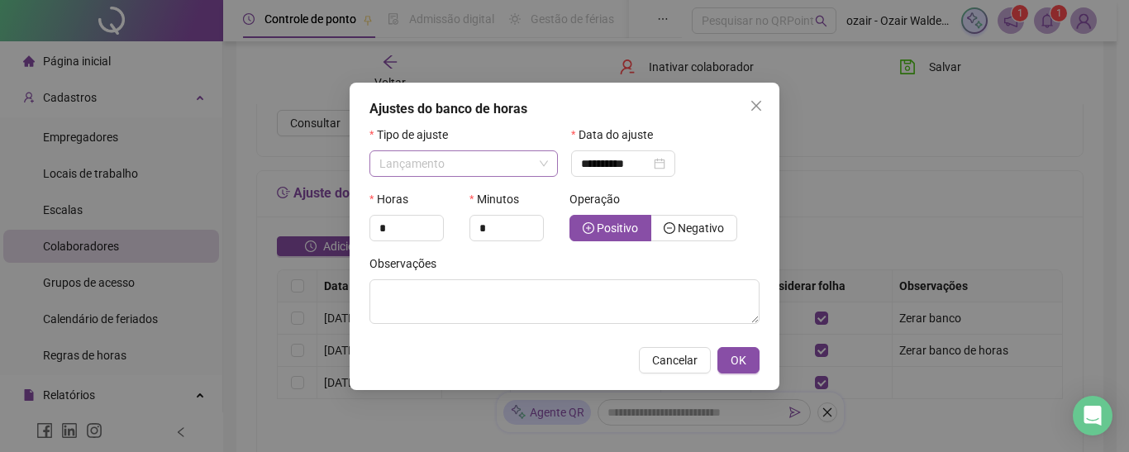
click at [443, 158] on span "Lançamento" at bounding box center [463, 163] width 169 height 25
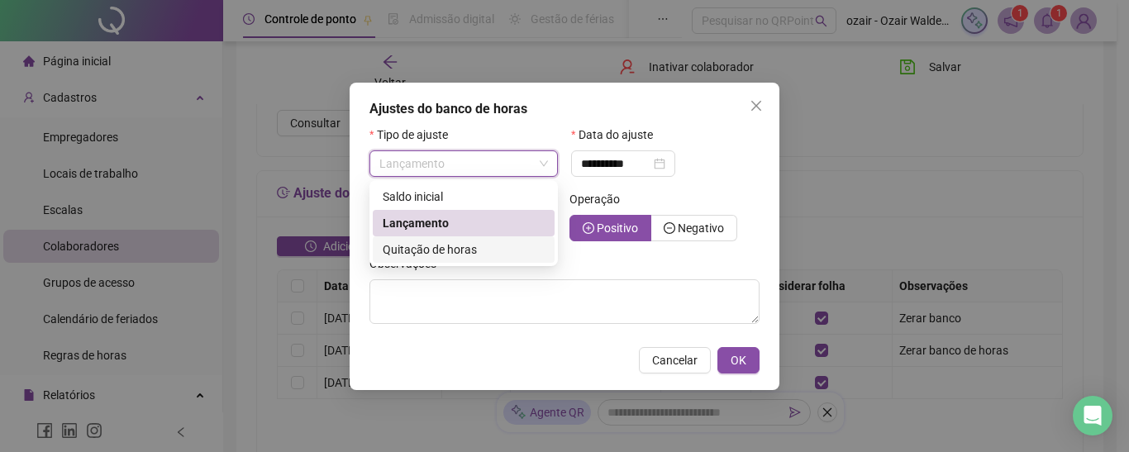
click at [408, 254] on span "Quitação de horas" at bounding box center [430, 249] width 94 height 13
type input "**********"
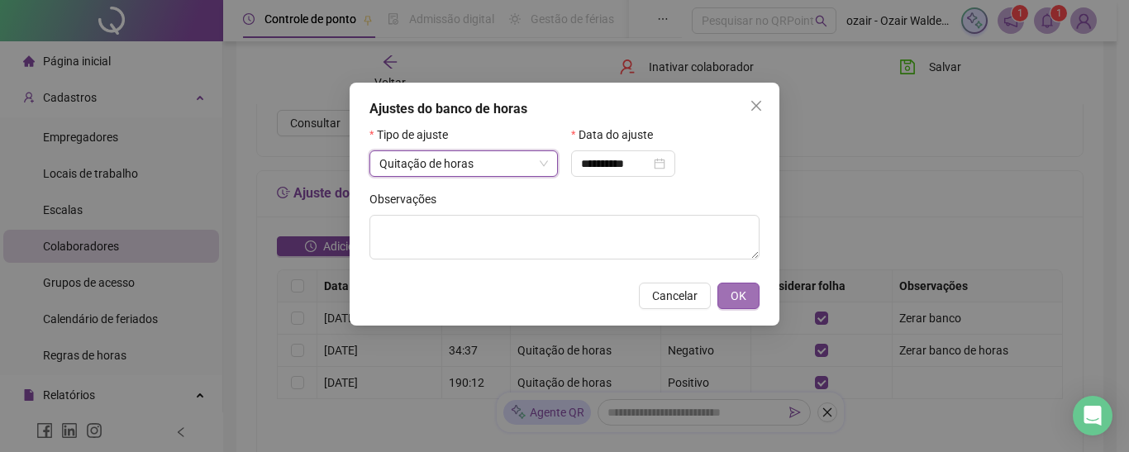
click at [735, 298] on span "OK" at bounding box center [739, 296] width 16 height 18
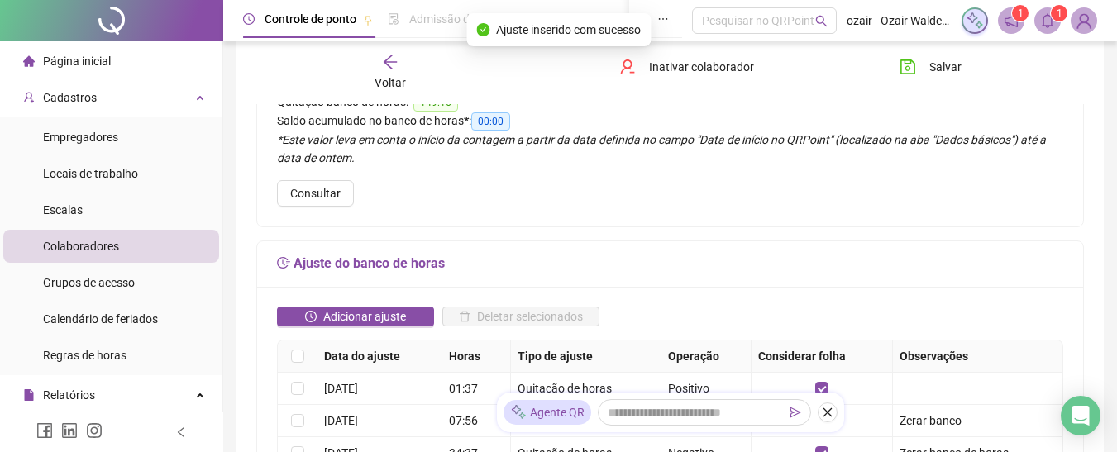
scroll to position [83, 0]
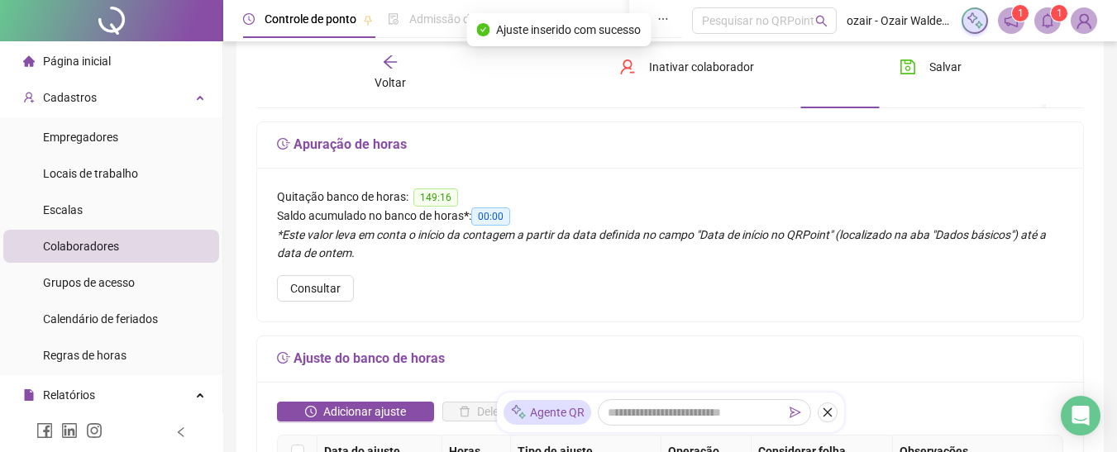
click at [89, 250] on span "Colaboradores" at bounding box center [81, 246] width 76 height 13
